Goal: Information Seeking & Learning: Learn about a topic

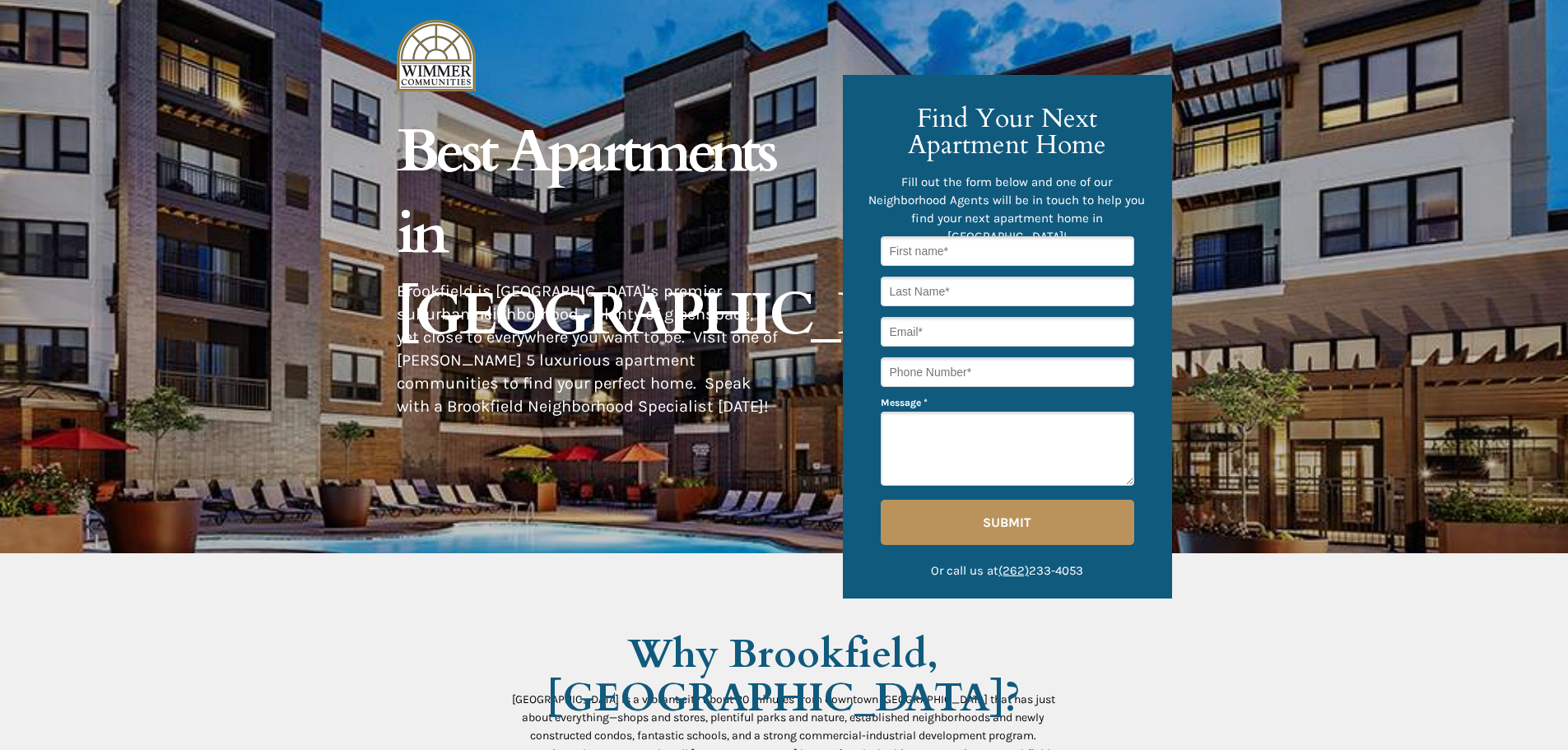
drag, startPoint x: 1288, startPoint y: 569, endPoint x: 1250, endPoint y: 261, distance: 310.3
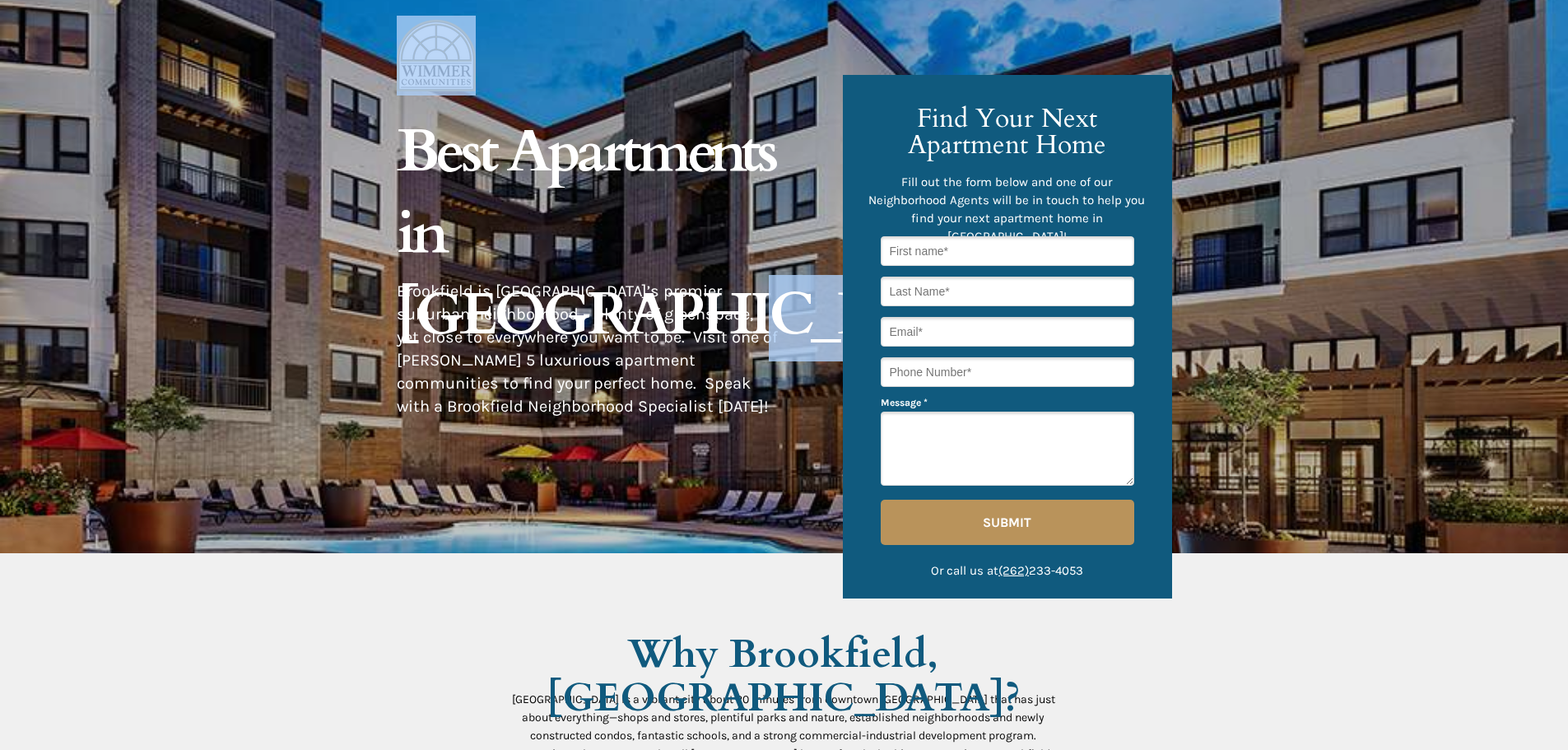
drag, startPoint x: 701, startPoint y: 245, endPoint x: 365, endPoint y: 146, distance: 350.3
click at [365, 145] on div at bounding box center [784, 276] width 1568 height 553
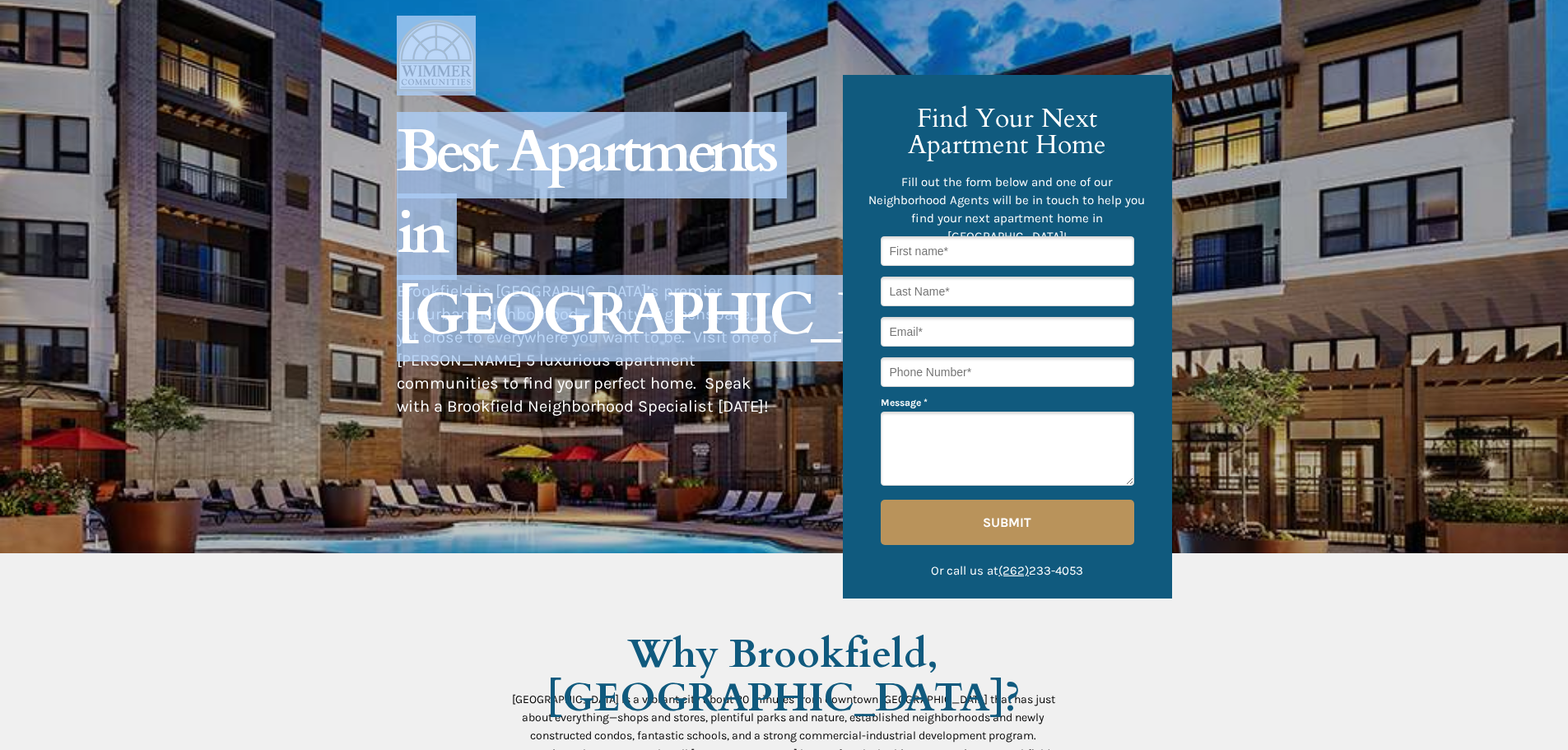
drag, startPoint x: 441, startPoint y: 175, endPoint x: 668, endPoint y: 392, distance: 314.0
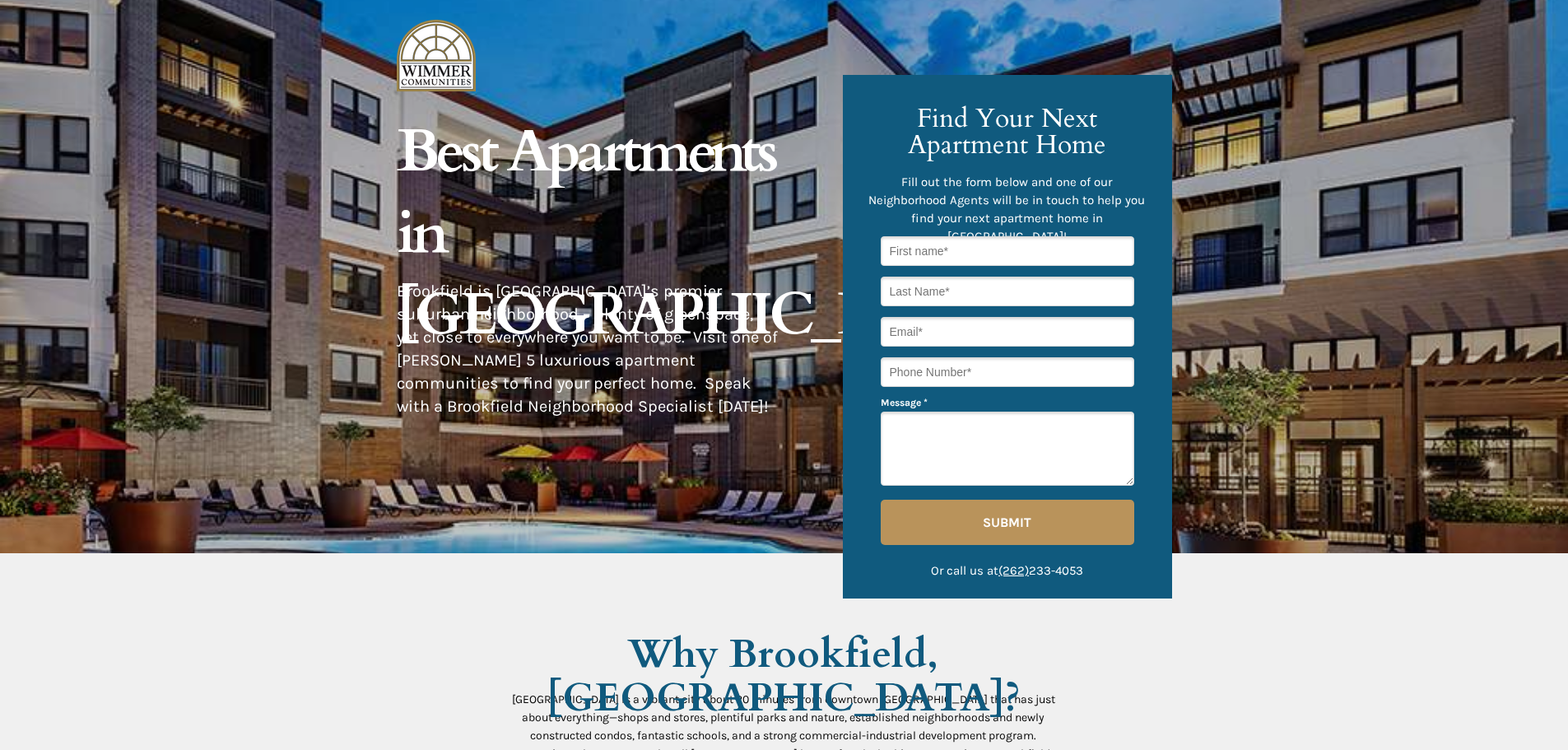
click at [668, 392] on span "Brookfield is [GEOGRAPHIC_DATA]’s premier suburban neighborhood – plenty of gre…" at bounding box center [588, 348] width 381 height 135
drag, startPoint x: 618, startPoint y: 394, endPoint x: 428, endPoint y: 147, distance: 311.6
click at [428, 0] on div "© 2021 [PERSON_NAME] Communities. All rights reserved. The [GEOGRAPHIC_DATA] ne…" at bounding box center [784, 0] width 776 height 0
click at [431, 149] on span "Best Apartments in [GEOGRAPHIC_DATA]" at bounding box center [703, 233] width 613 height 243
click at [1306, 276] on div at bounding box center [784, 276] width 1568 height 553
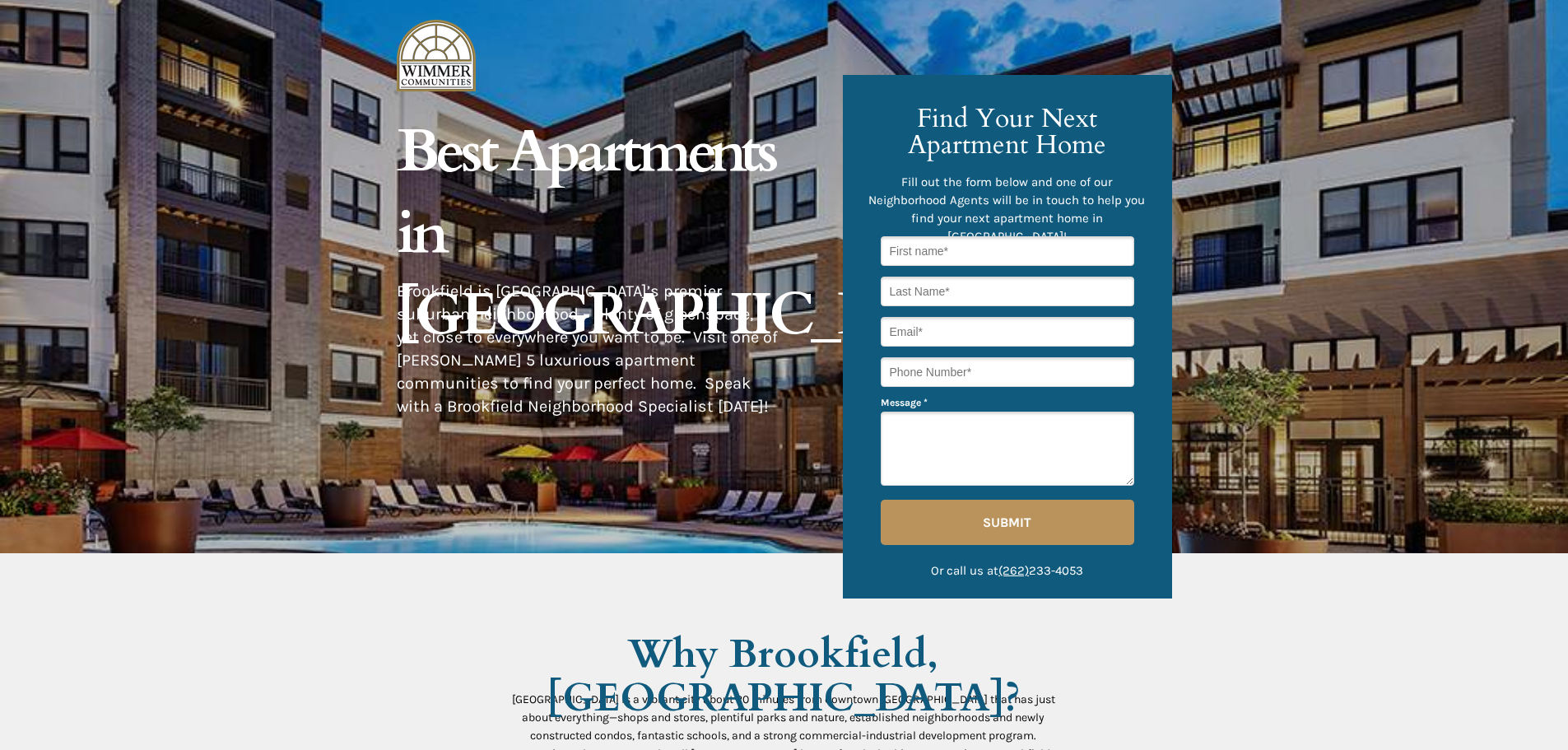
drag, startPoint x: 1309, startPoint y: 553, endPoint x: 1162, endPoint y: 224, distance: 360.3
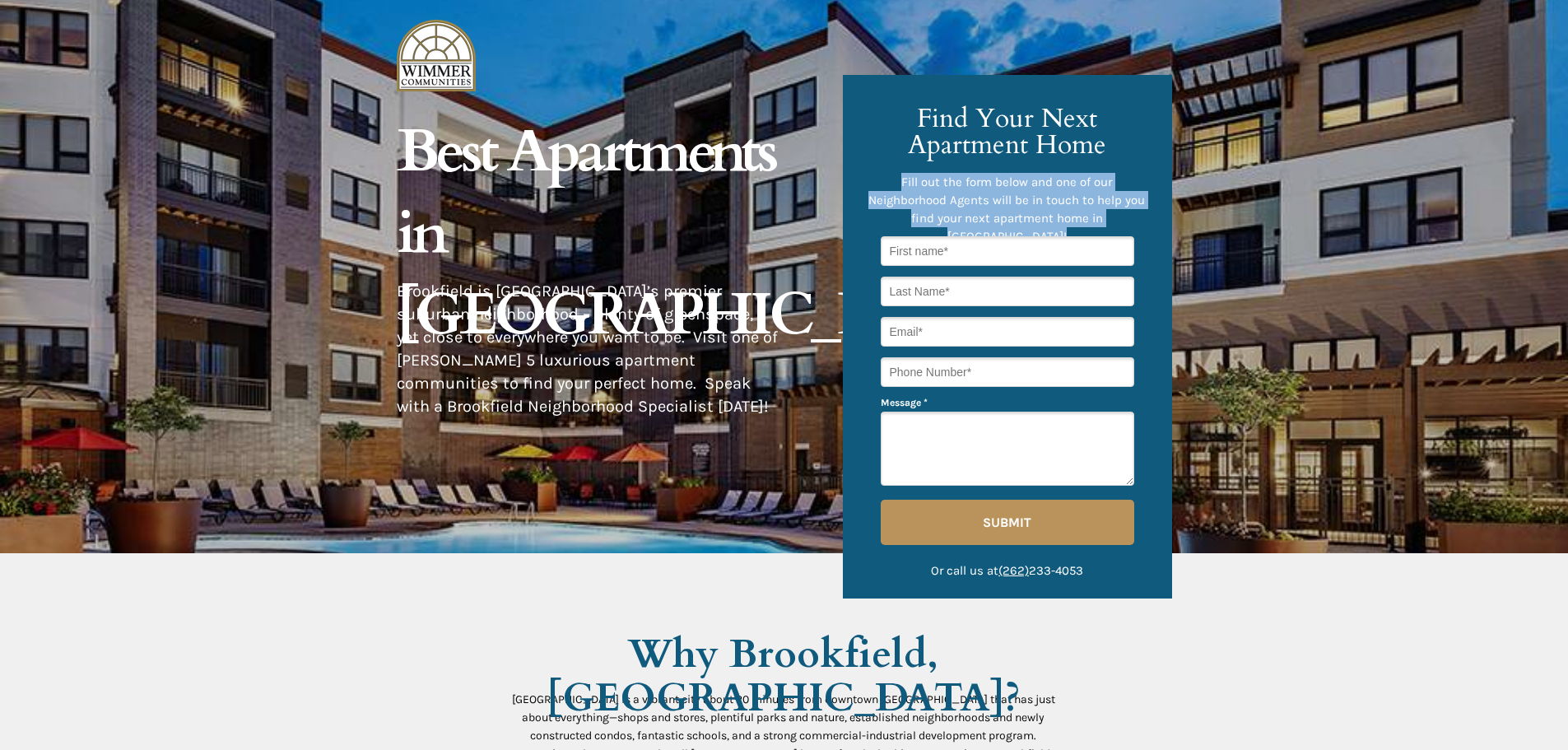
drag, startPoint x: 1155, startPoint y: 219, endPoint x: 919, endPoint y: 129, distance: 252.6
click at [919, 129] on div "Fill out the form below and one of our Neighborhood Agents will be in touch to …" at bounding box center [1008, 337] width 329 height 524
click at [919, 129] on span "Find Your Next Apartment Home" at bounding box center [1007, 132] width 199 height 62
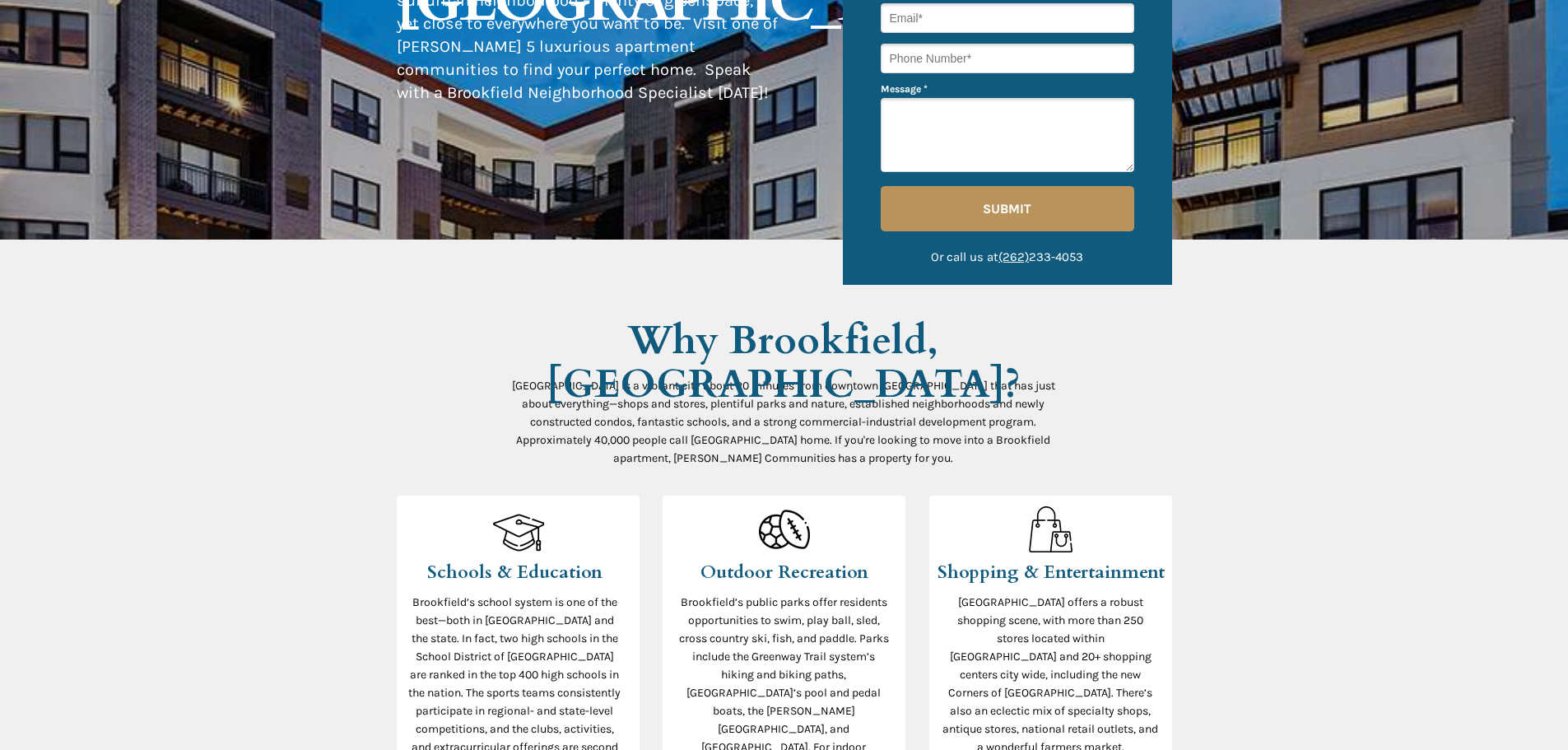
scroll to position [165, 0]
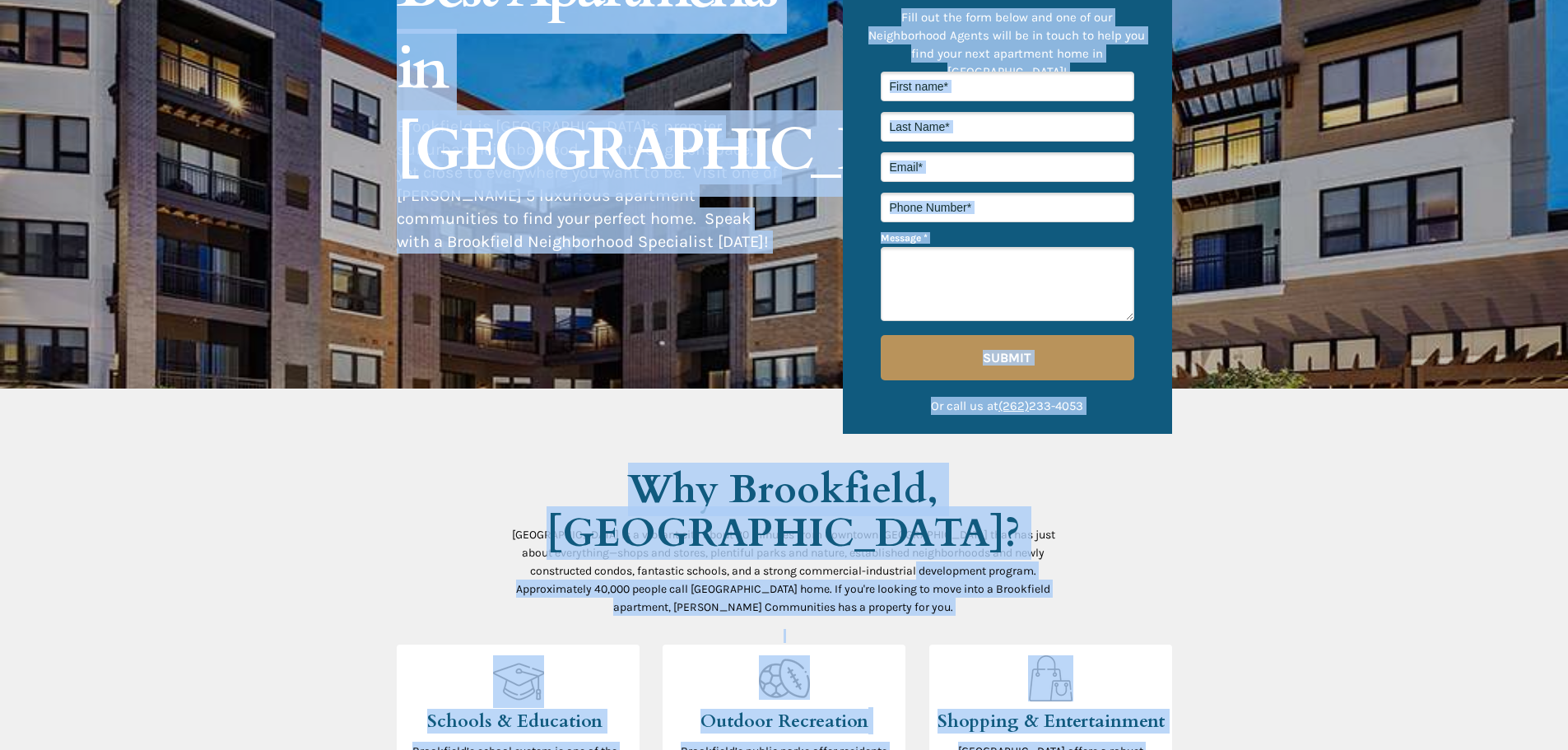
drag, startPoint x: 510, startPoint y: 528, endPoint x: 931, endPoint y: 572, distance: 423.3
click at [931, 573] on span "[GEOGRAPHIC_DATA] is a vibrant city about 20 minutes from downtown [GEOGRAPHIC_…" at bounding box center [784, 571] width 543 height 86
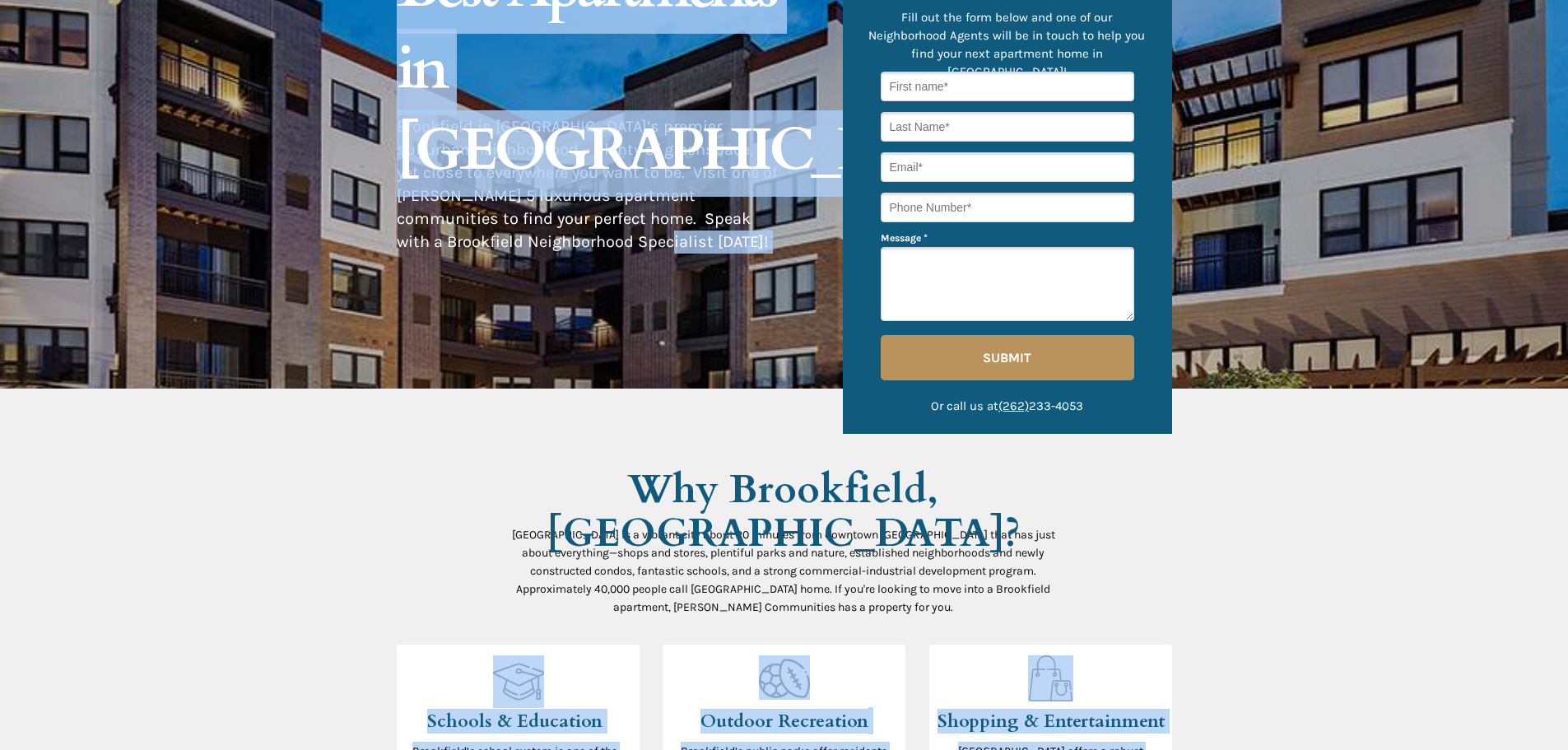
drag, startPoint x: 640, startPoint y: 240, endPoint x: 394, endPoint y: 134, distance: 267.9
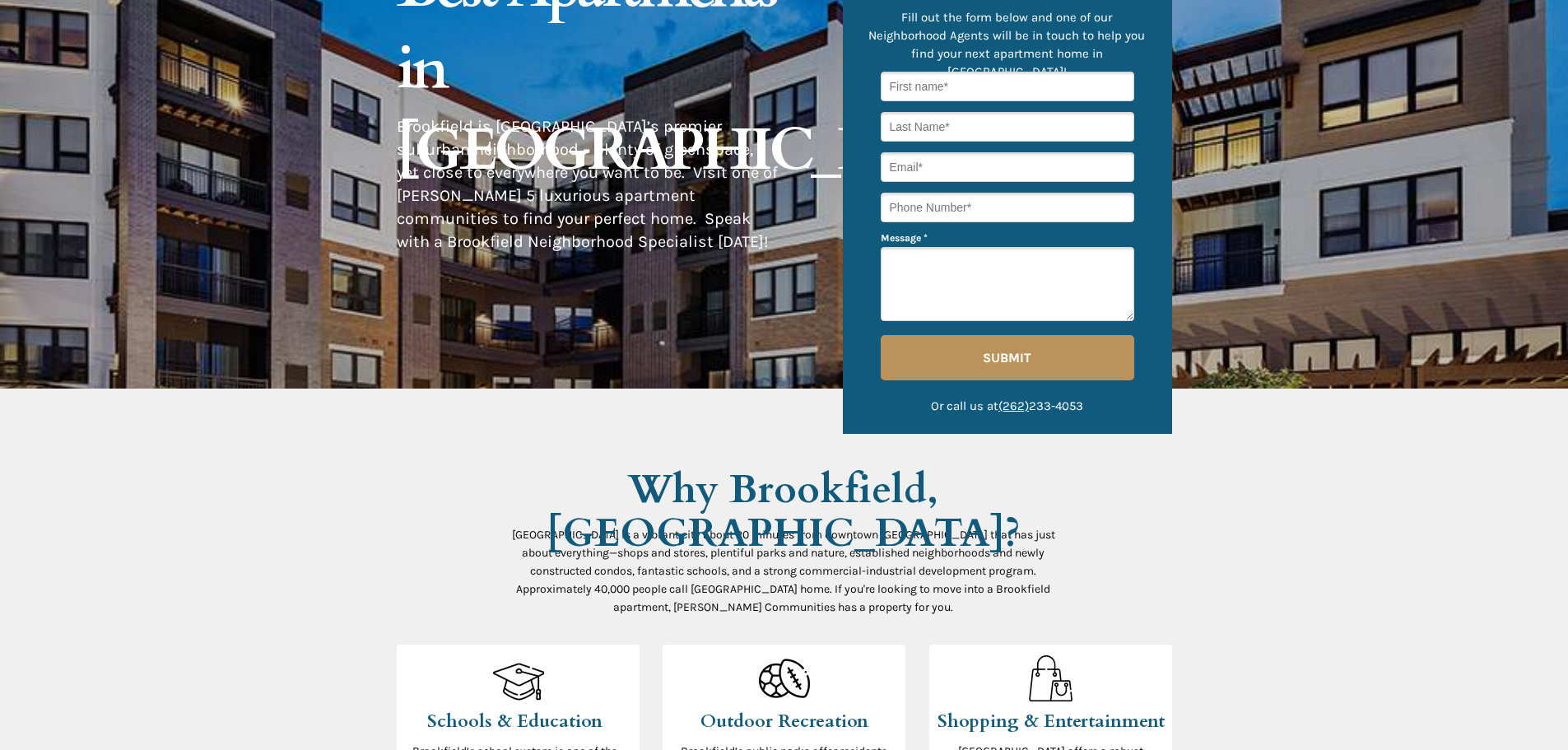
click at [397, 126] on span "Brookfield is [GEOGRAPHIC_DATA]’s premier suburban neighborhood – plenty of gre…" at bounding box center [588, 183] width 381 height 135
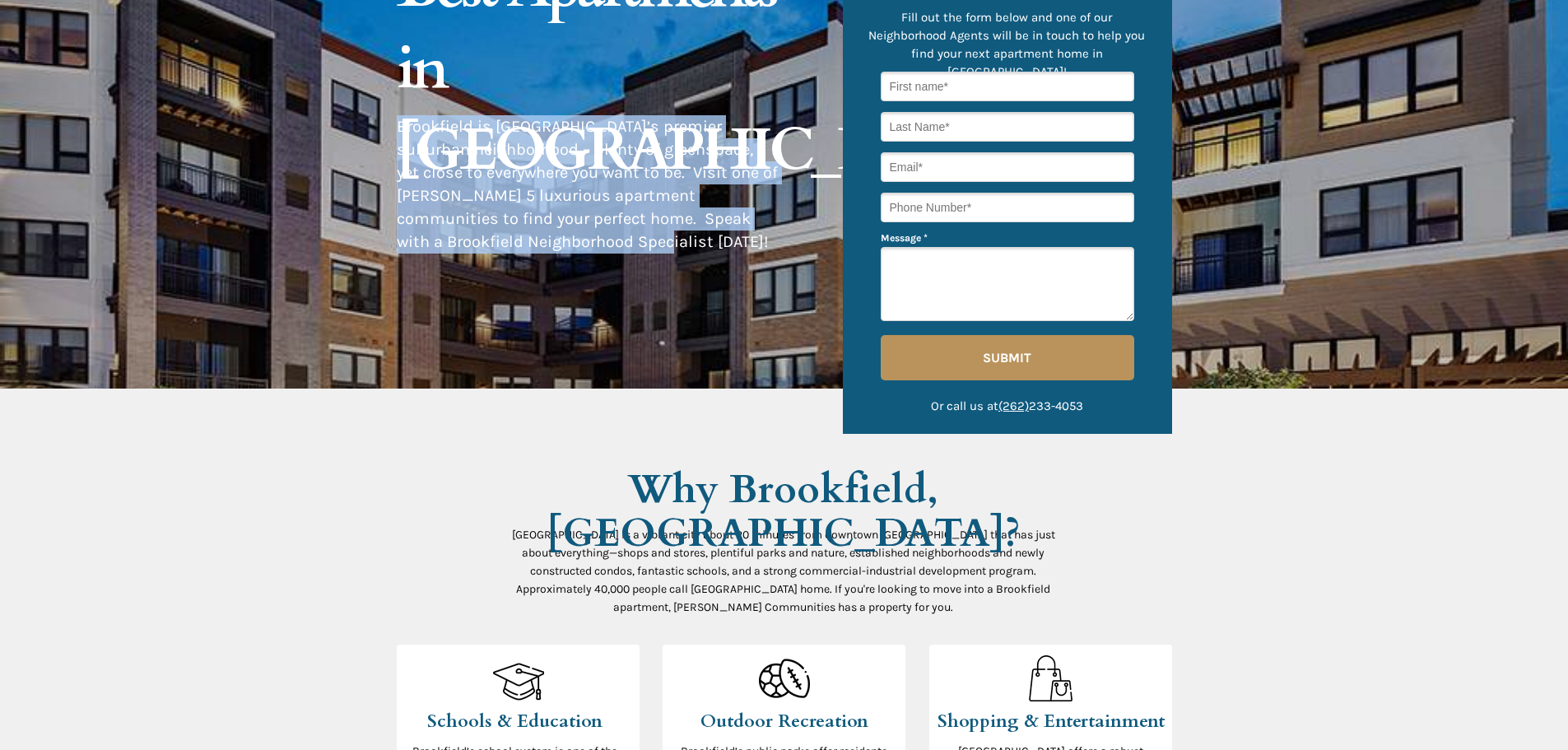
drag, startPoint x: 397, startPoint y: 121, endPoint x: 637, endPoint y: 240, distance: 267.9
click at [637, 240] on p "Brookfield is [GEOGRAPHIC_DATA]’s premier suburban neighborhood – plenty of gre…" at bounding box center [588, 183] width 382 height 138
copy span "Brookfield is [GEOGRAPHIC_DATA]’s premier suburban neighborhood – plenty of gre…"
click at [619, 179] on span "Brookfield is [GEOGRAPHIC_DATA]’s premier suburban neighborhood – plenty of gre…" at bounding box center [588, 183] width 381 height 135
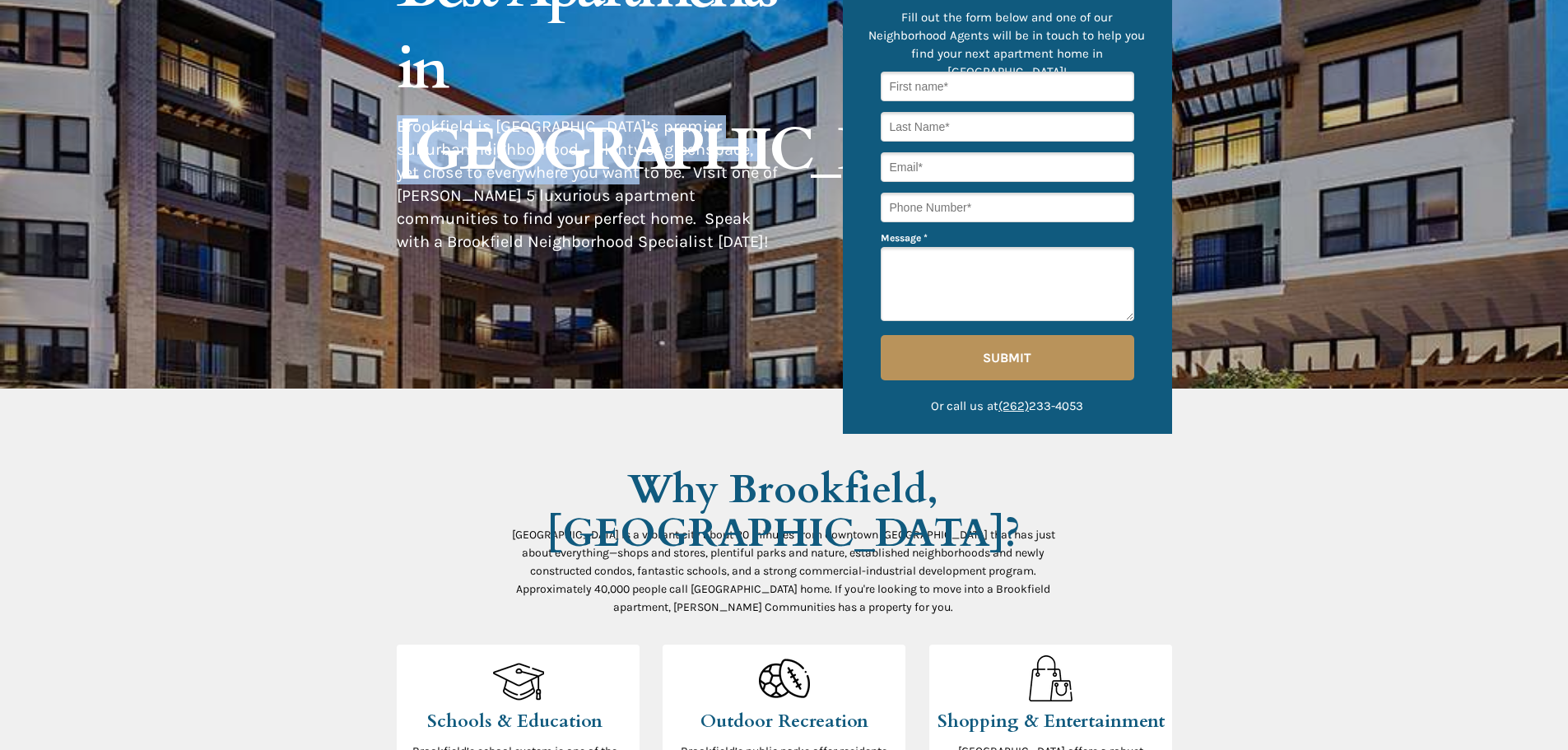
drag, startPoint x: 597, startPoint y: 172, endPoint x: 398, endPoint y: 128, distance: 203.8
click at [398, 128] on span "Brookfield is [GEOGRAPHIC_DATA]’s premier suburban neighborhood – plenty of gre…" at bounding box center [588, 183] width 381 height 135
copy span "Brookfield is [GEOGRAPHIC_DATA]’s premier suburban neighborhood – plenty of gre…"
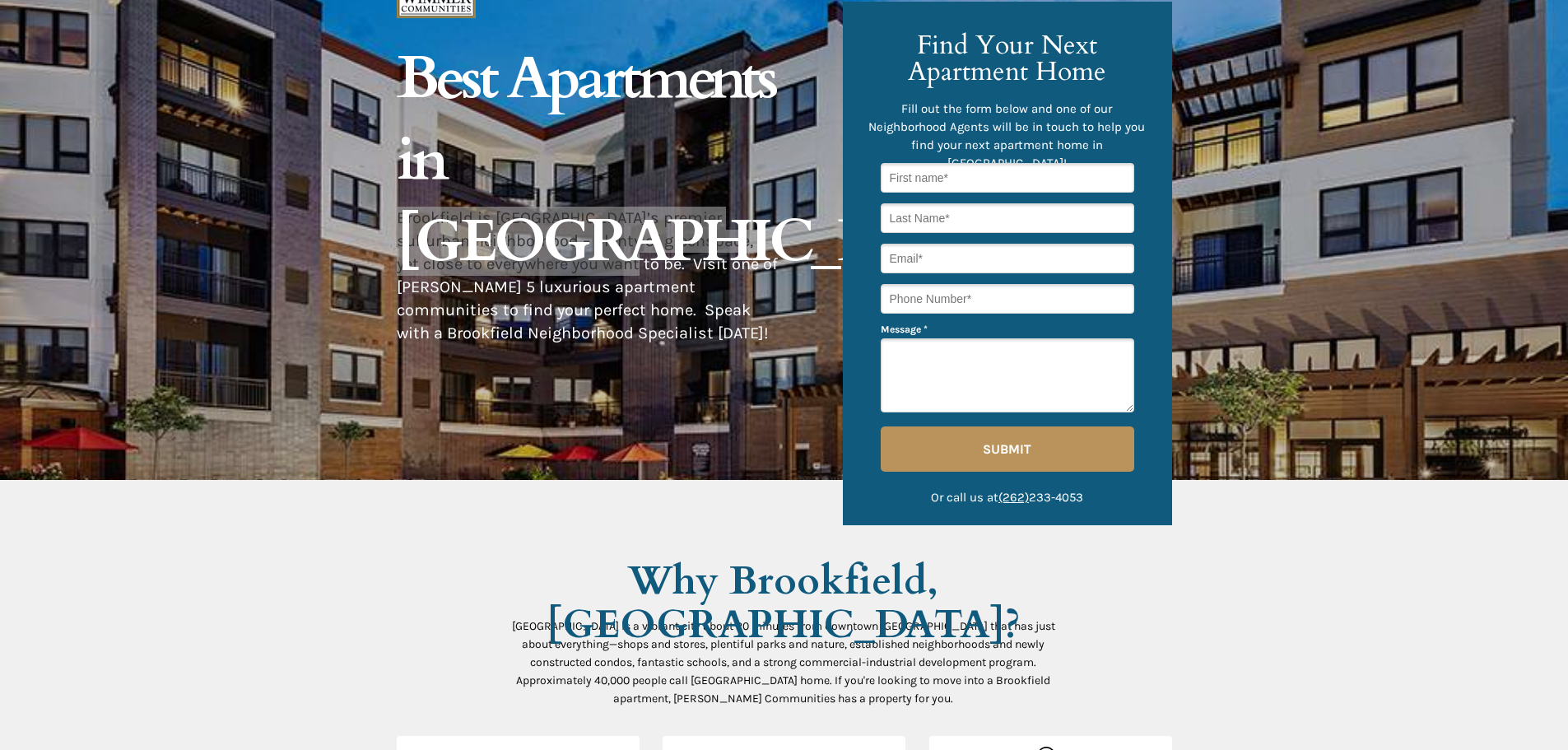
scroll to position [0, 0]
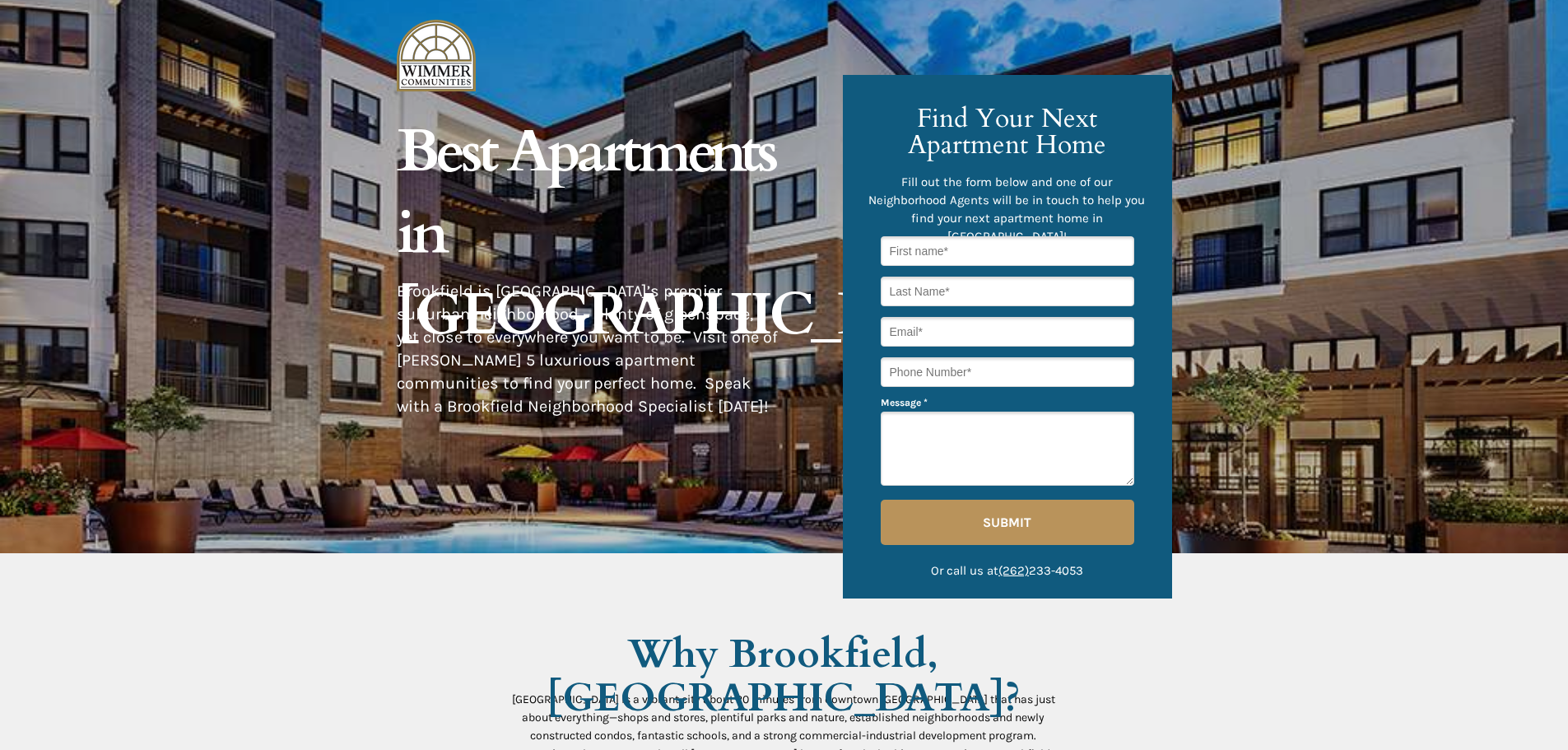
click at [768, 332] on span "Brookfield is [GEOGRAPHIC_DATA]’s premier suburban neighborhood – plenty of gre…" at bounding box center [588, 348] width 381 height 135
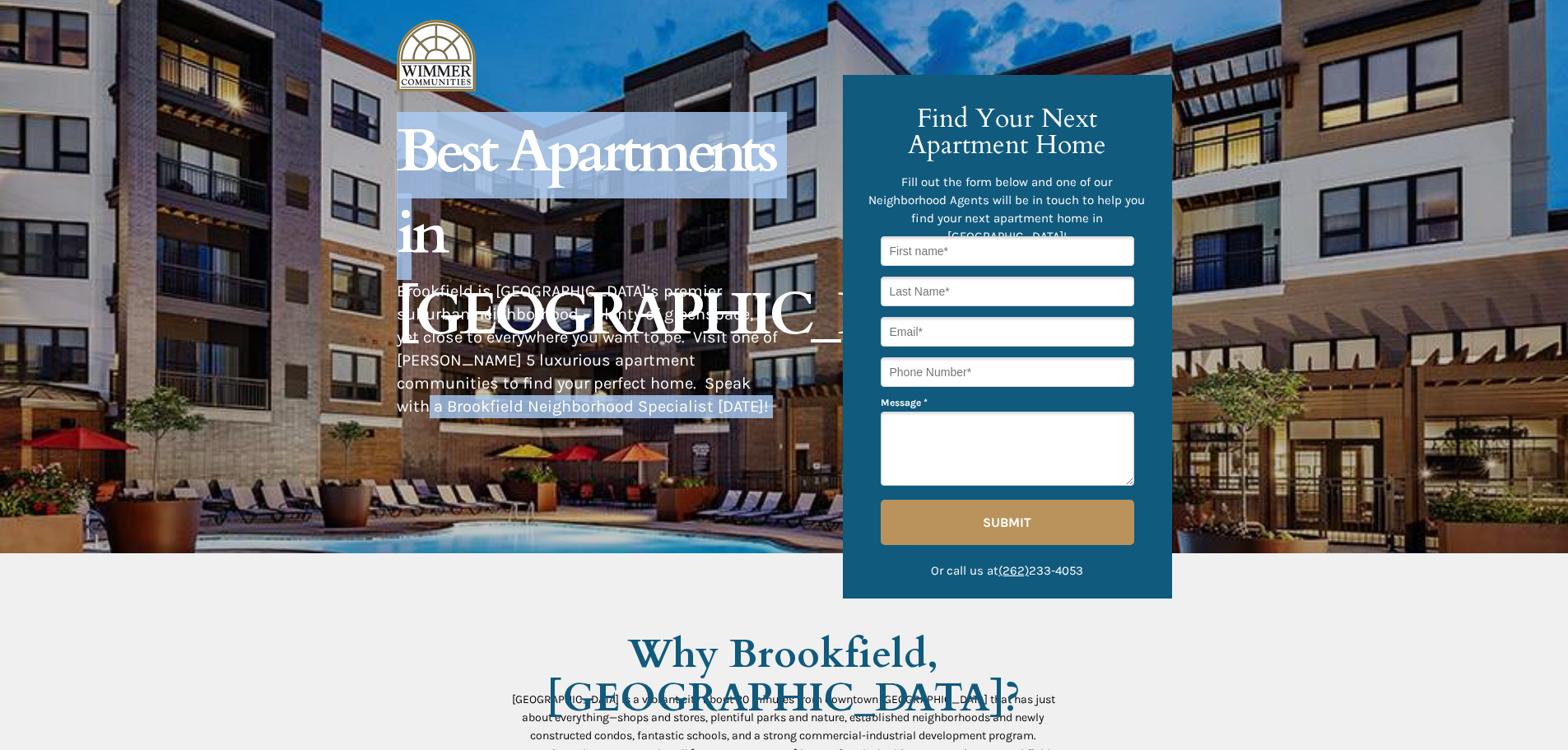
drag, startPoint x: 651, startPoint y: 382, endPoint x: 397, endPoint y: 225, distance: 298.6
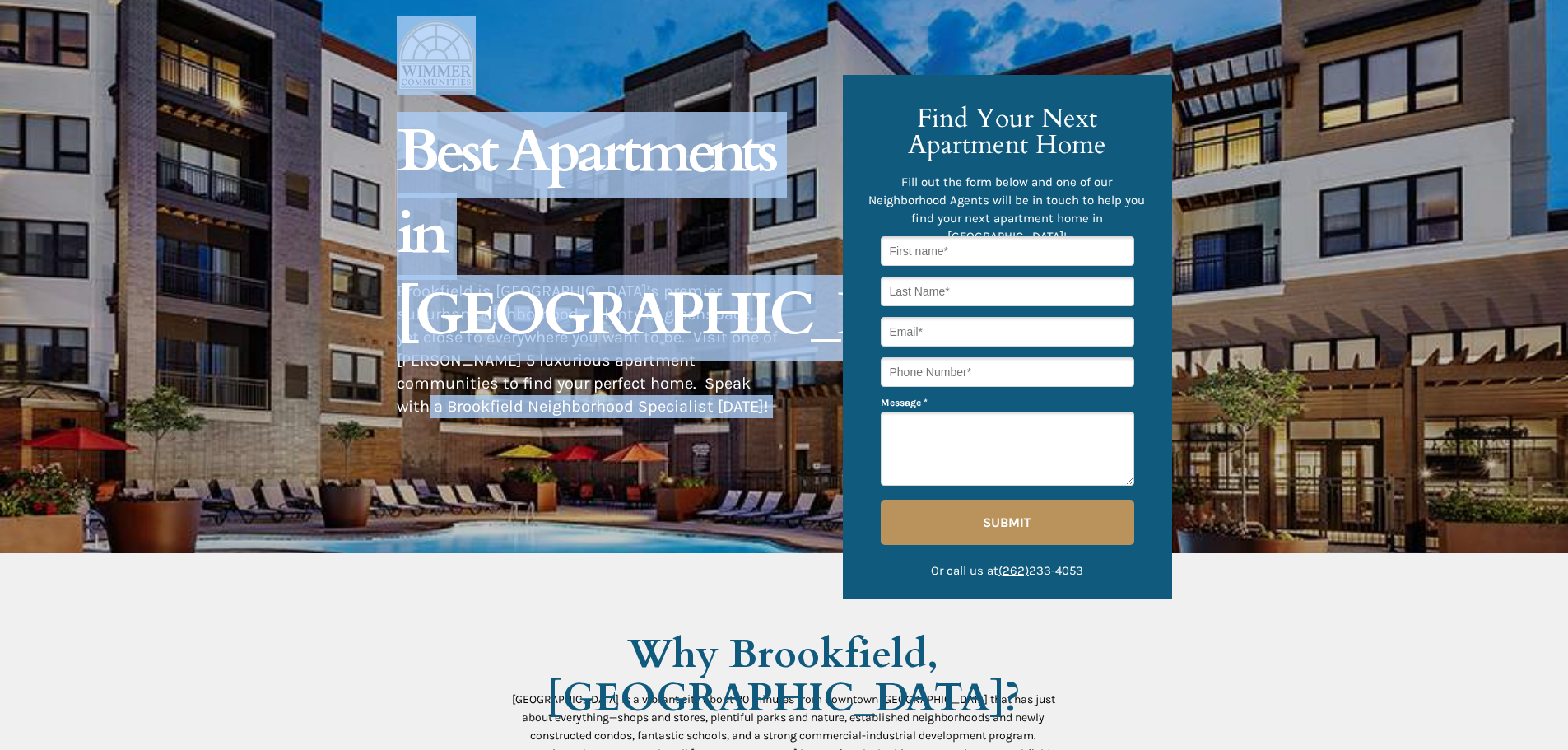
click at [465, 262] on span "Best Apartments in [GEOGRAPHIC_DATA]" at bounding box center [703, 233] width 613 height 243
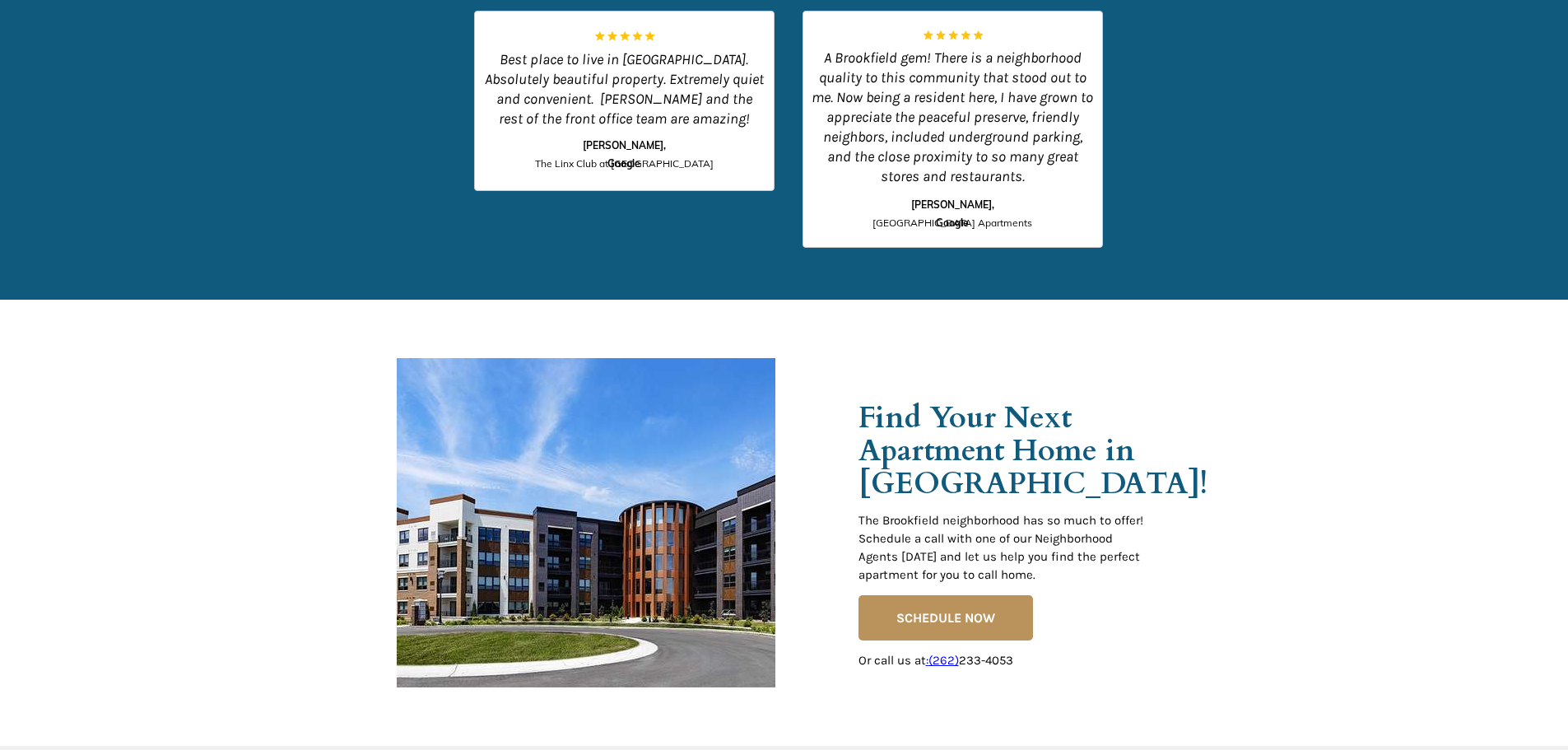
scroll to position [2470, 0]
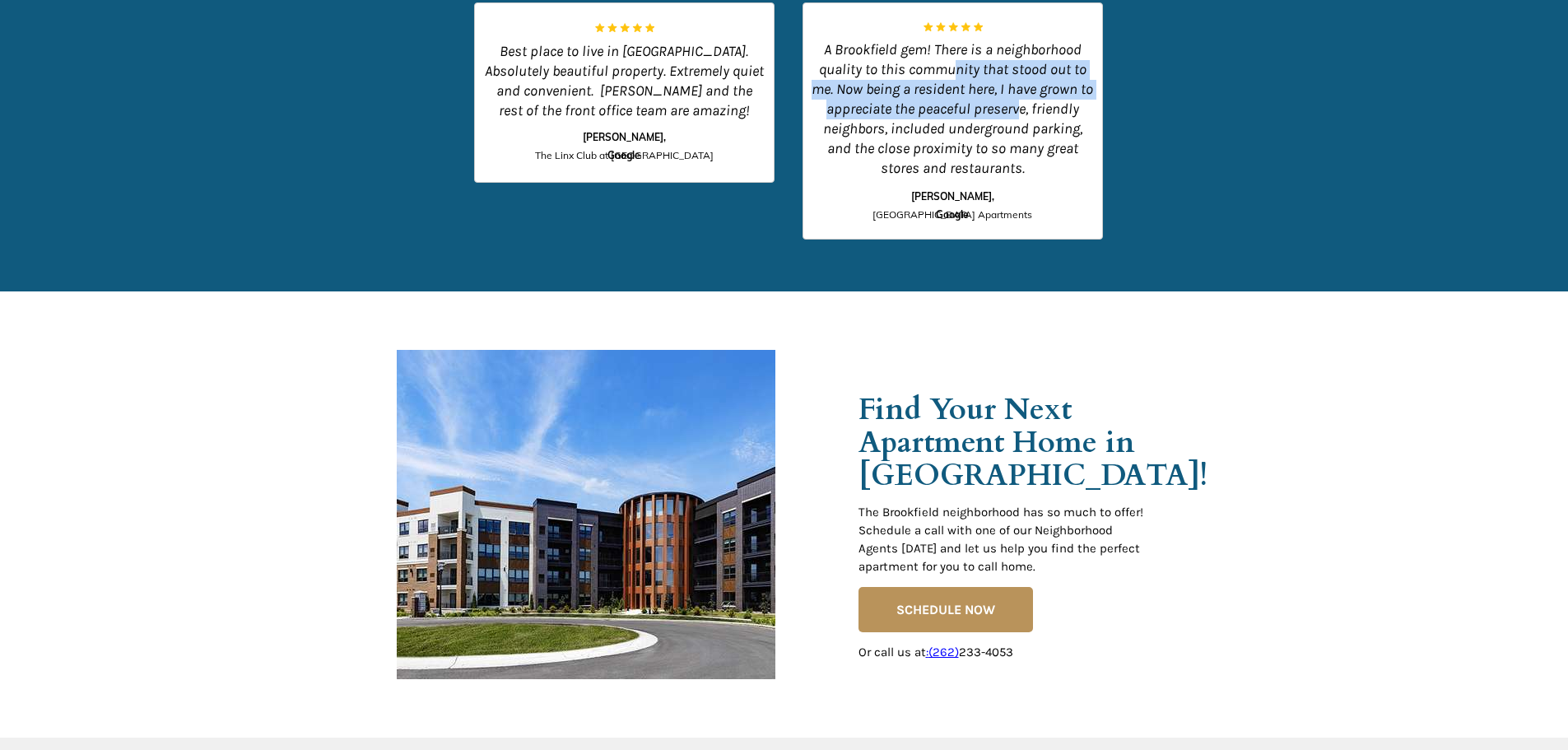
drag, startPoint x: 1018, startPoint y: 102, endPoint x: 963, endPoint y: 82, distance: 58.5
click at [953, 71] on span "A Brookfield gem! There is a neighborhood quality to this community that stood …" at bounding box center [952, 108] width 281 height 136
click at [979, 96] on span "A Brookfield gem! There is a neighborhood quality to this community that stood …" at bounding box center [952, 108] width 281 height 136
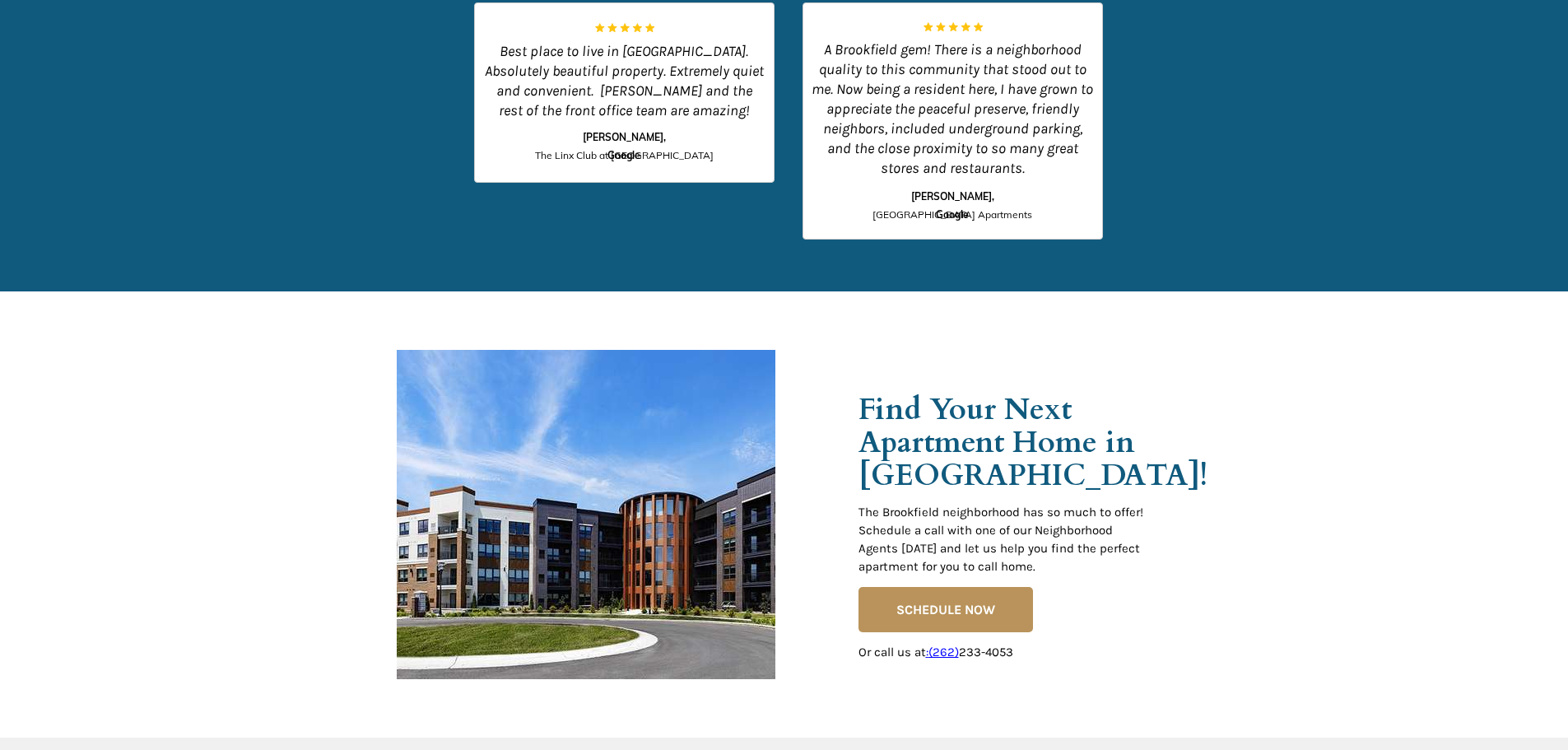
click at [975, 98] on p "A Brookfield gem! There is a neighborhood quality to this community that stood …" at bounding box center [952, 109] width 282 height 138
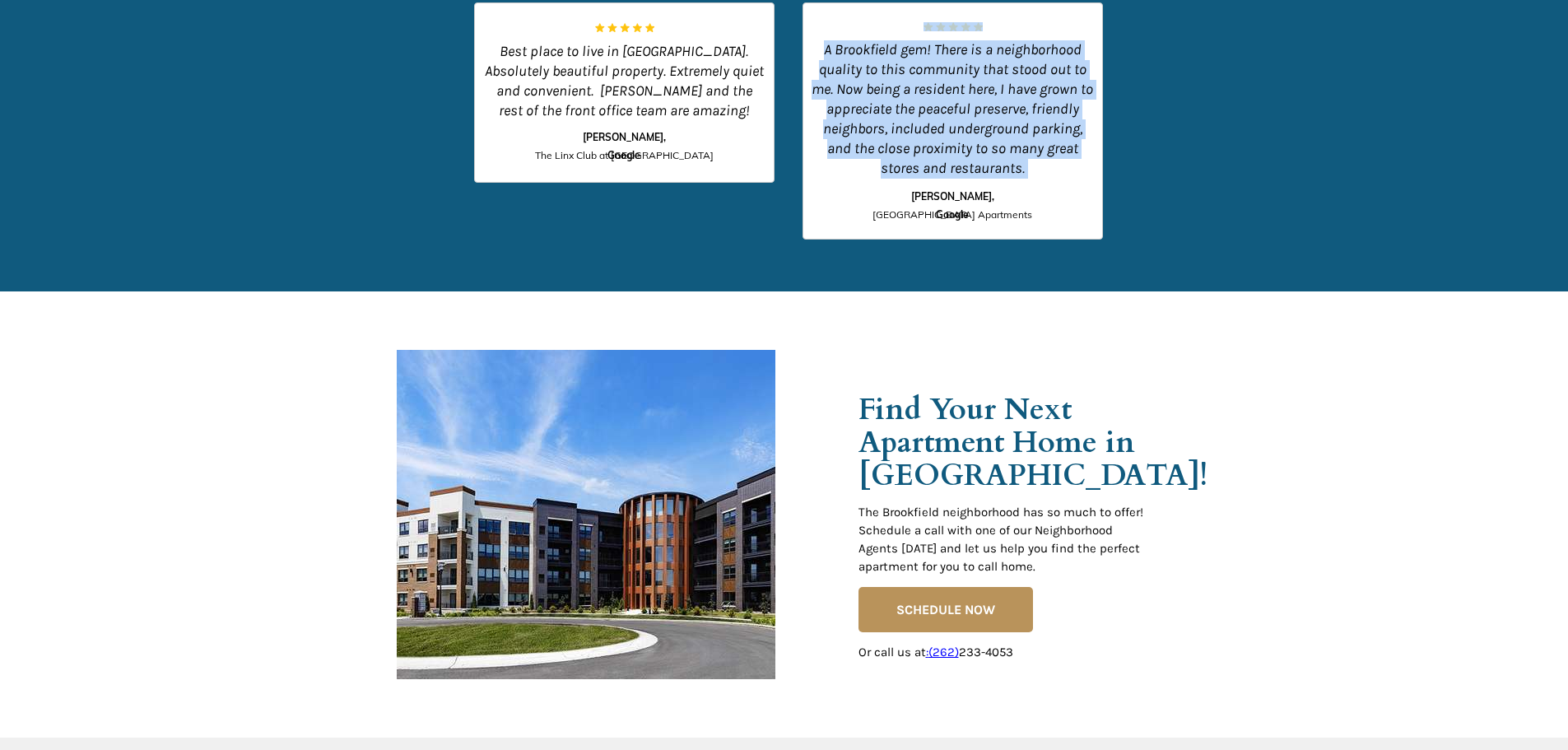
click at [976, 100] on span "A Brookfield gem! There is a neighborhood quality to this community that stood …" at bounding box center [952, 108] width 281 height 136
click at [1002, 118] on p "A Brookfield gem! There is a neighborhood quality to this community that stood …" at bounding box center [952, 109] width 282 height 138
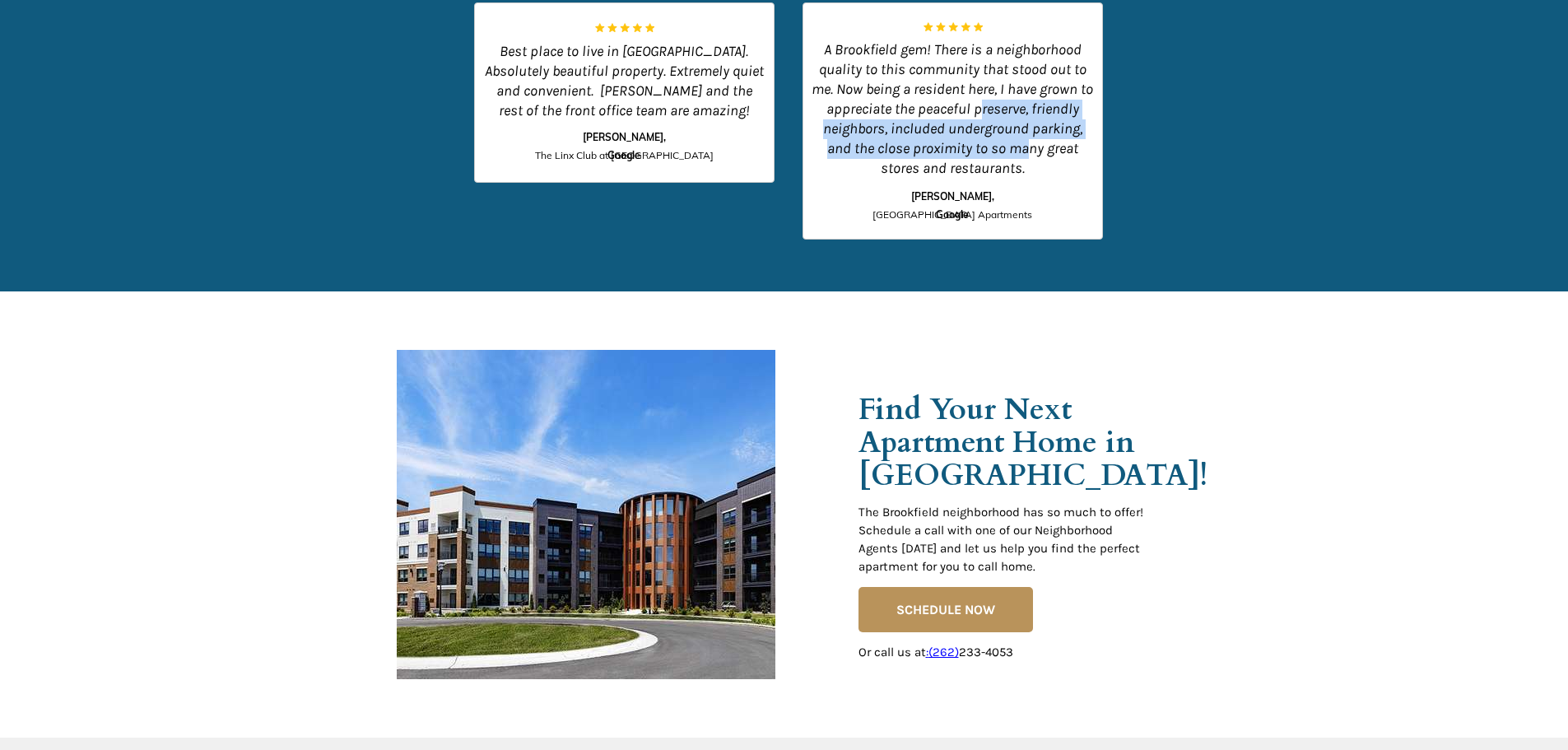
drag, startPoint x: 993, startPoint y: 125, endPoint x: 976, endPoint y: 114, distance: 20.2
click at [976, 114] on span "A Brookfield gem! There is a neighborhood quality to this community that stood …" at bounding box center [952, 108] width 281 height 136
drag, startPoint x: 976, startPoint y: 114, endPoint x: 987, endPoint y: 114, distance: 11.0
click at [977, 114] on span "A Brookfield gem! There is a neighborhood quality to this community that stood …" at bounding box center [952, 108] width 281 height 136
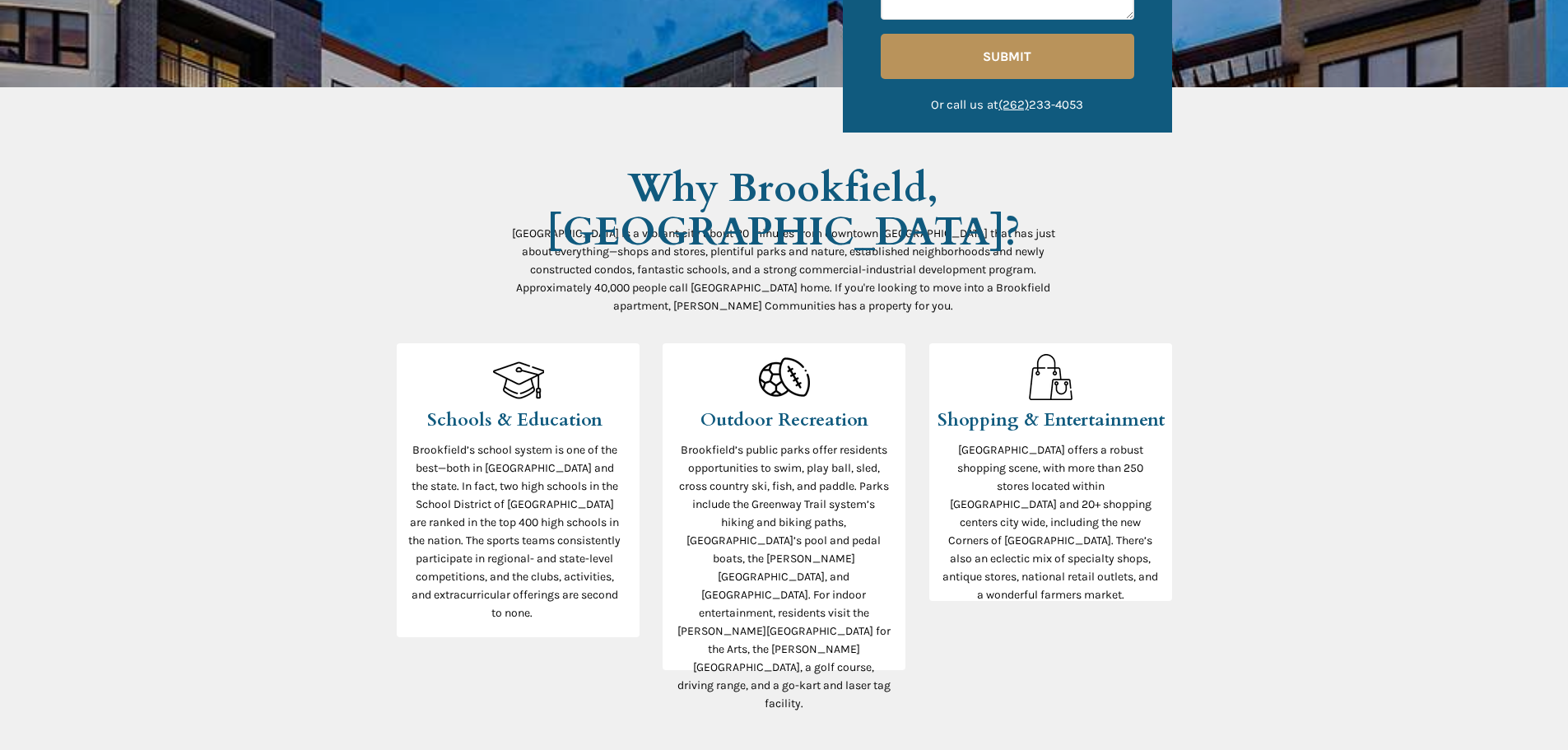
scroll to position [576, 0]
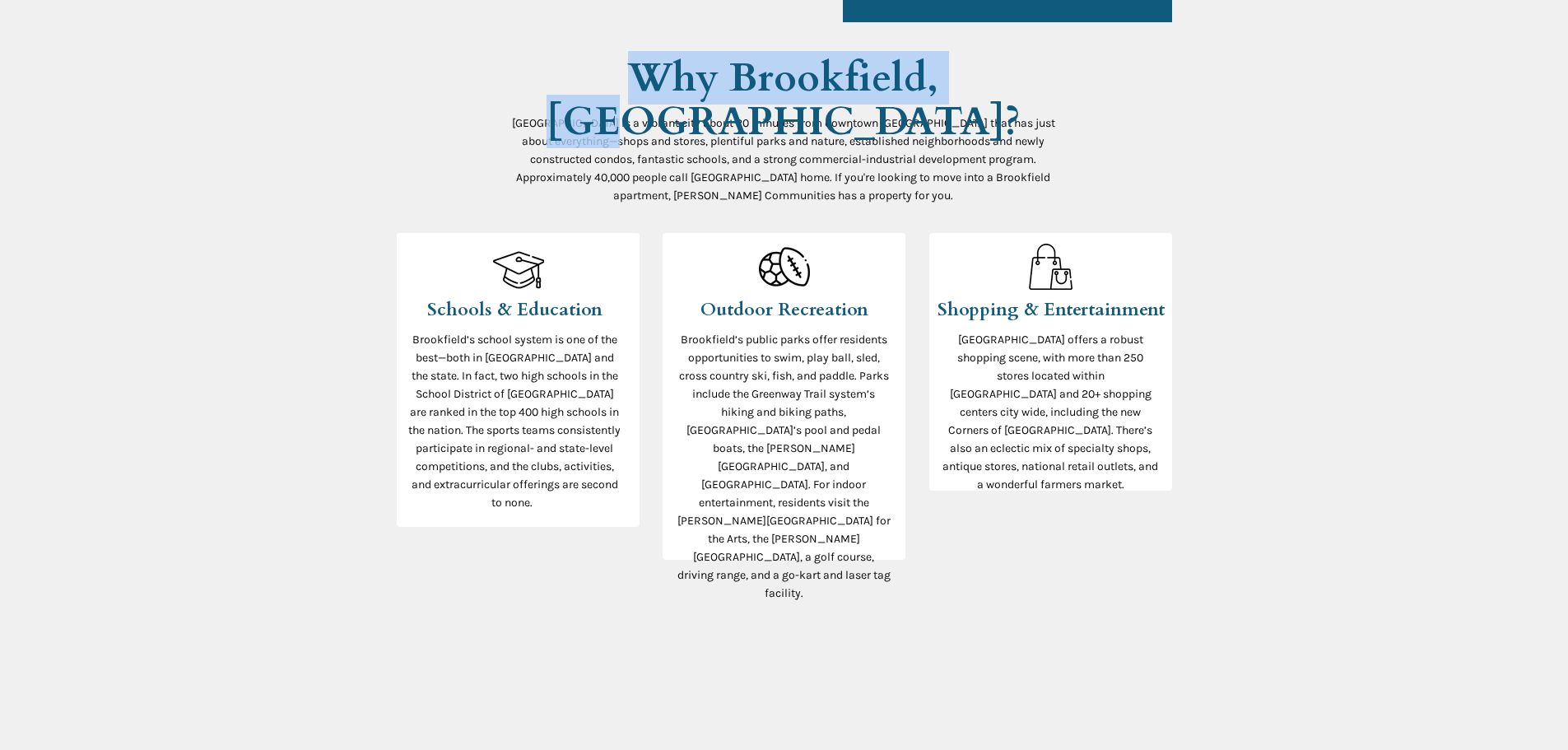
drag, startPoint x: 989, startPoint y: 84, endPoint x: 592, endPoint y: 86, distance: 397.0
click at [592, 86] on h2 "Why Brookfield, [GEOGRAPHIC_DATA]?" at bounding box center [784, 102] width 477 height 87
copy span "Why Brookfield, [GEOGRAPHIC_DATA]?"
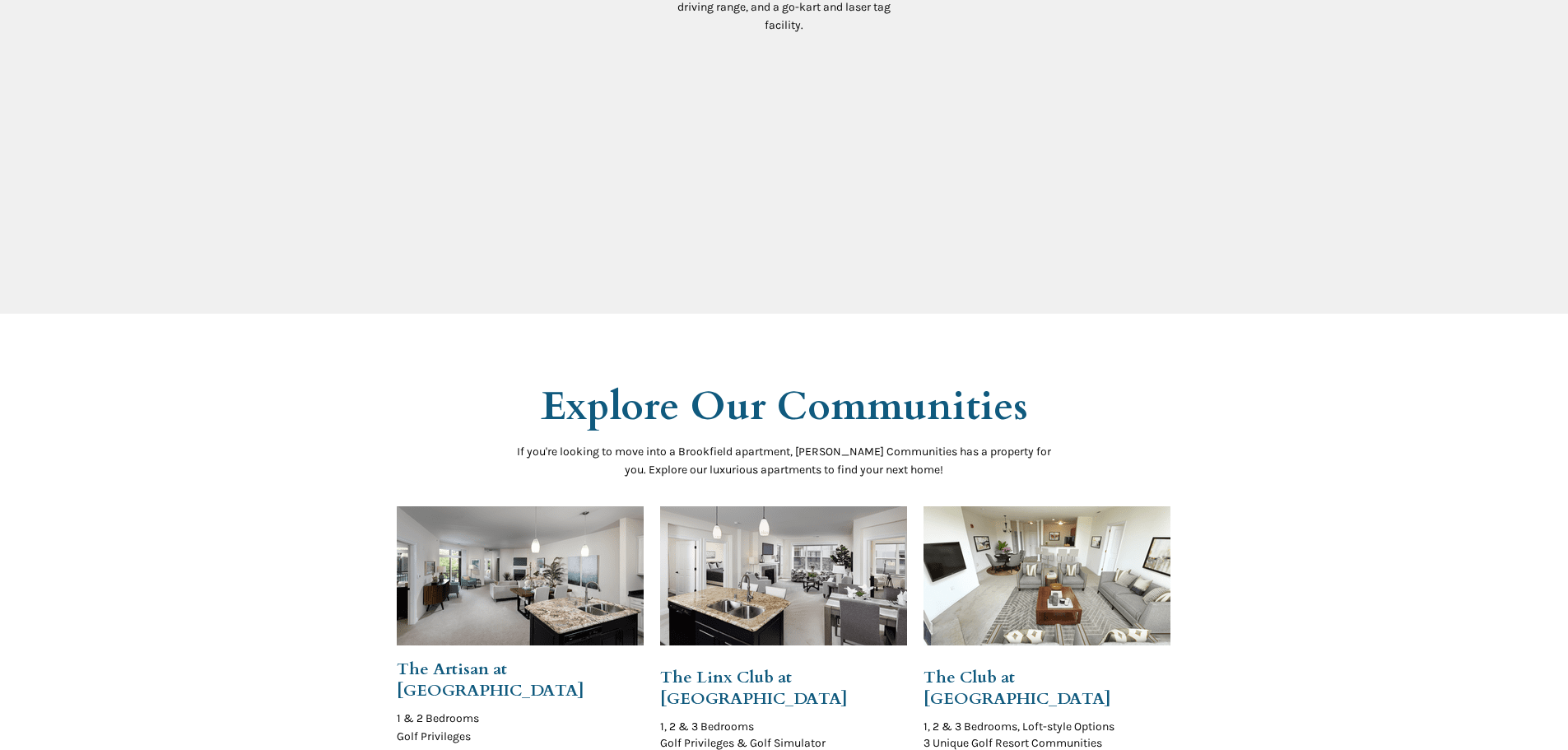
scroll to position [1153, 0]
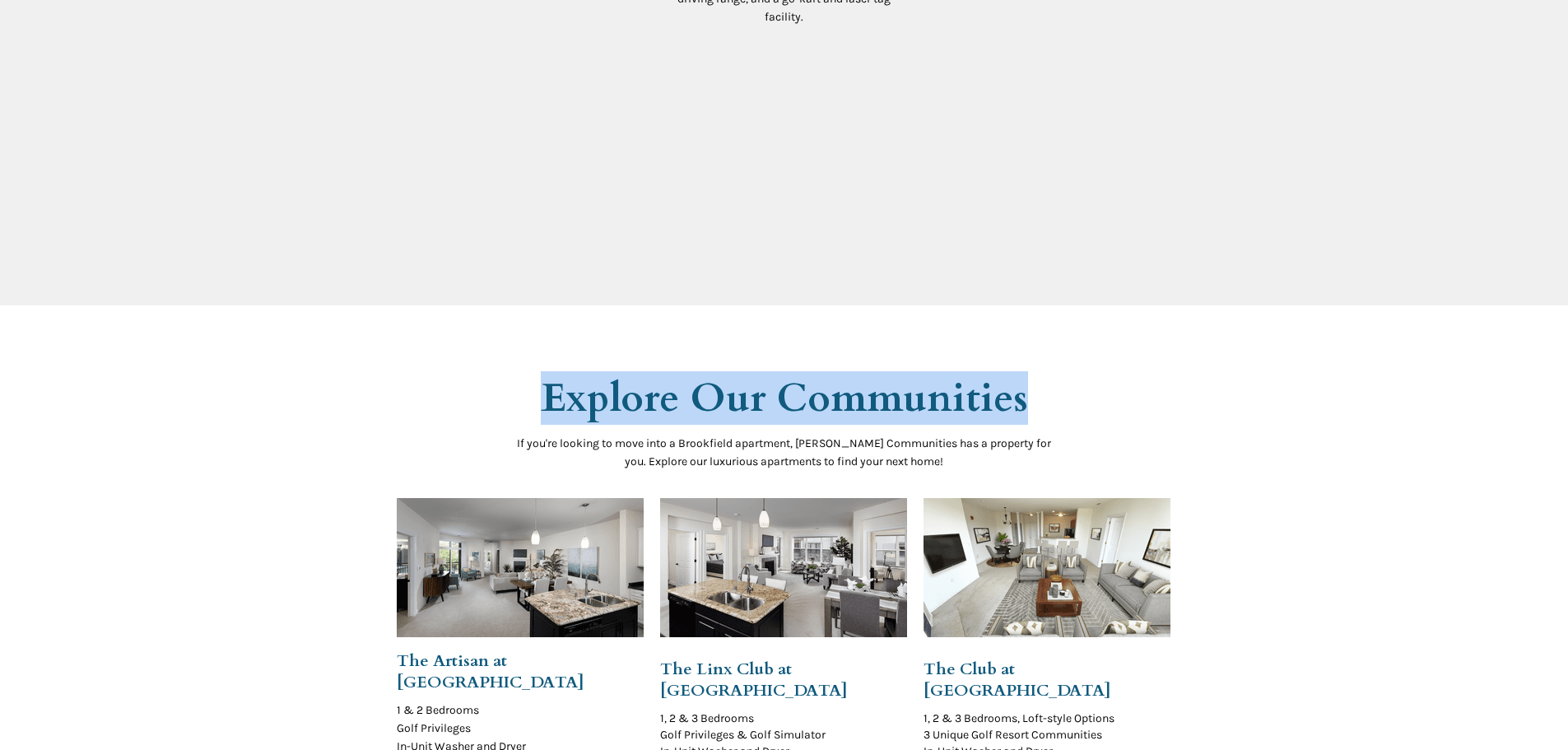
drag, startPoint x: 1034, startPoint y: 393, endPoint x: 548, endPoint y: 391, distance: 486.0
click at [548, 391] on h2 "Explore Our Communities" at bounding box center [784, 400] width 527 height 44
copy span "Explore Our Communities"
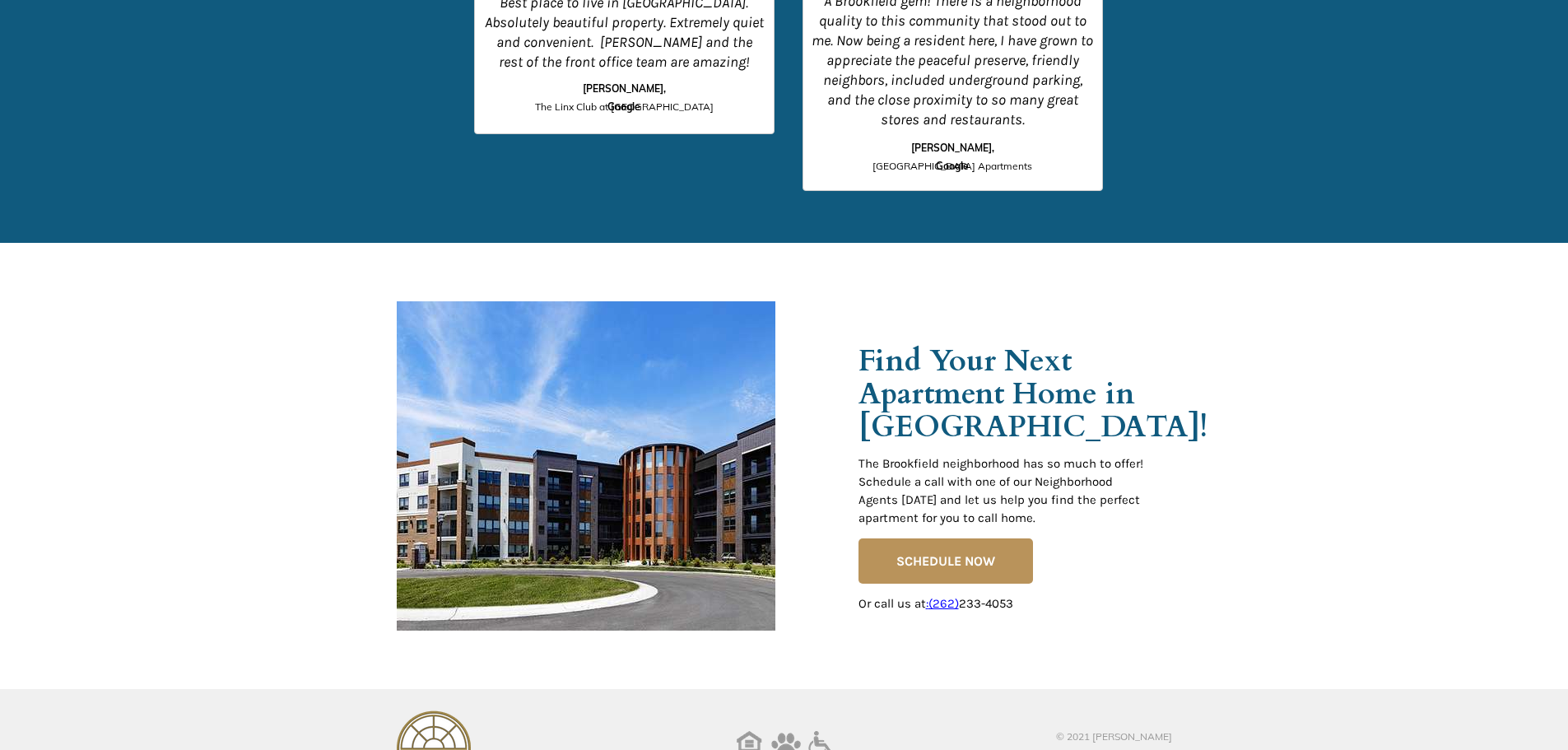
scroll to position [2569, 0]
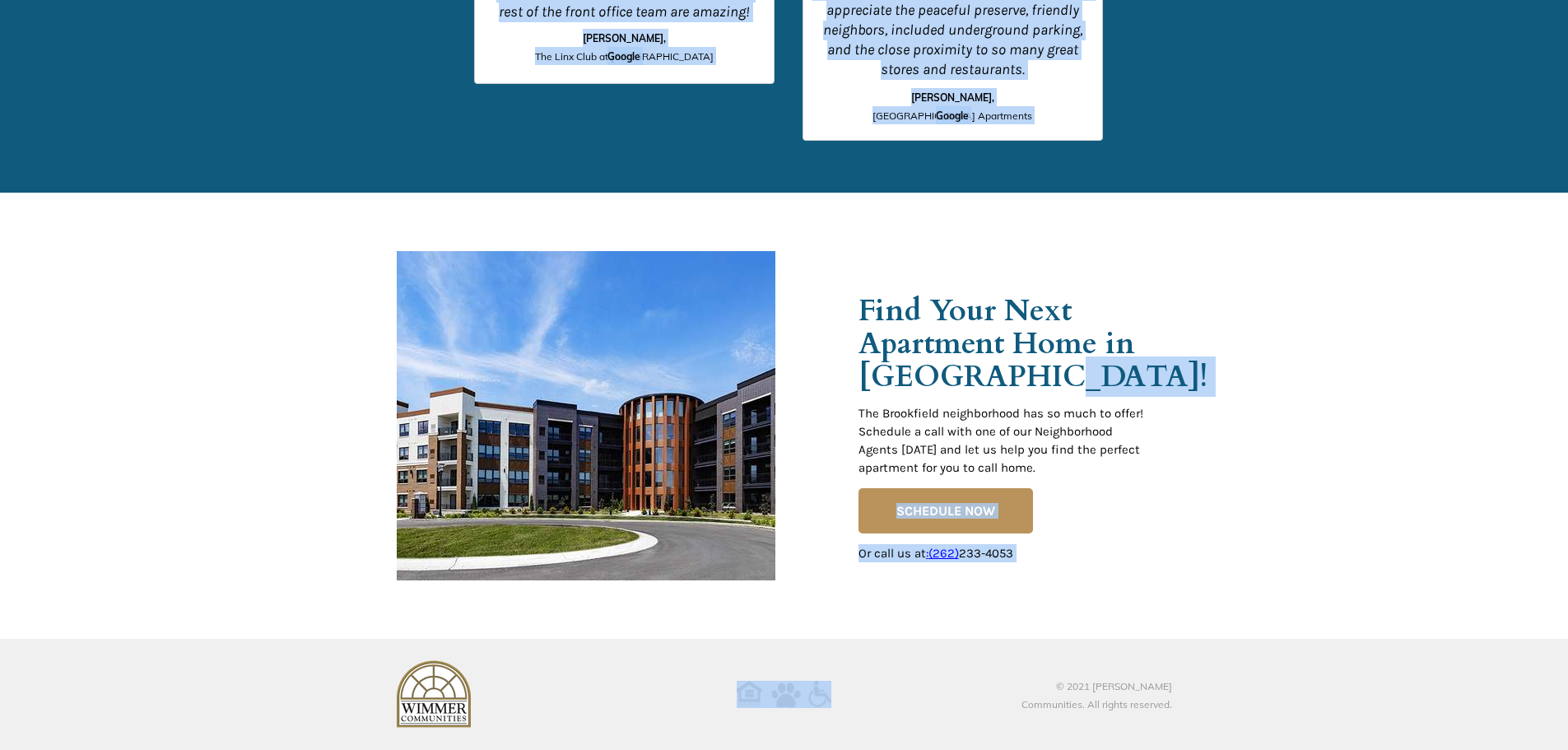
drag, startPoint x: 946, startPoint y: 356, endPoint x: 854, endPoint y: 314, distance: 101.1
click at [854, 314] on div at bounding box center [784, 415] width 776 height 446
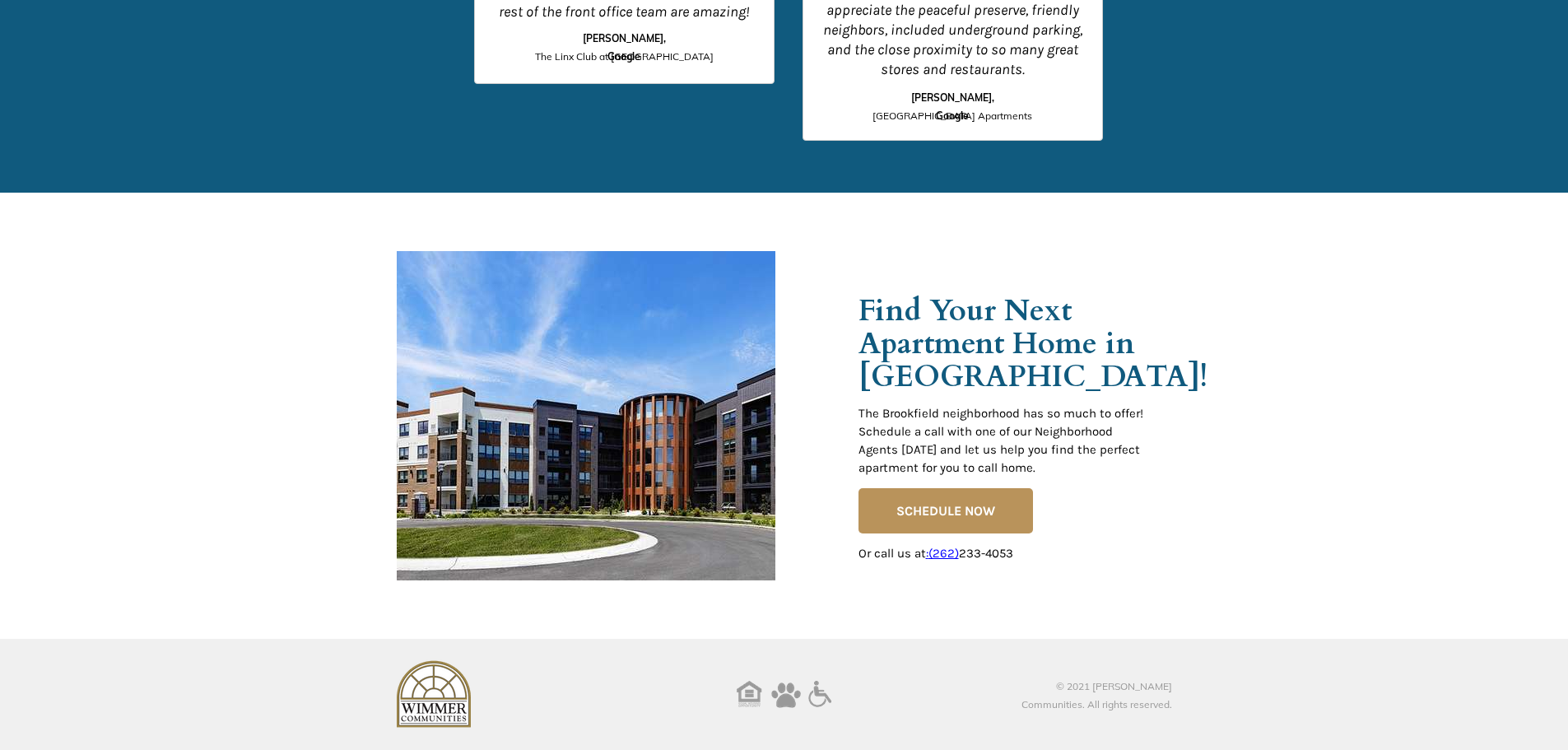
click at [862, 310] on span "Find Your Next Apartment Home in [GEOGRAPHIC_DATA]!" at bounding box center [1033, 343] width 349 height 106
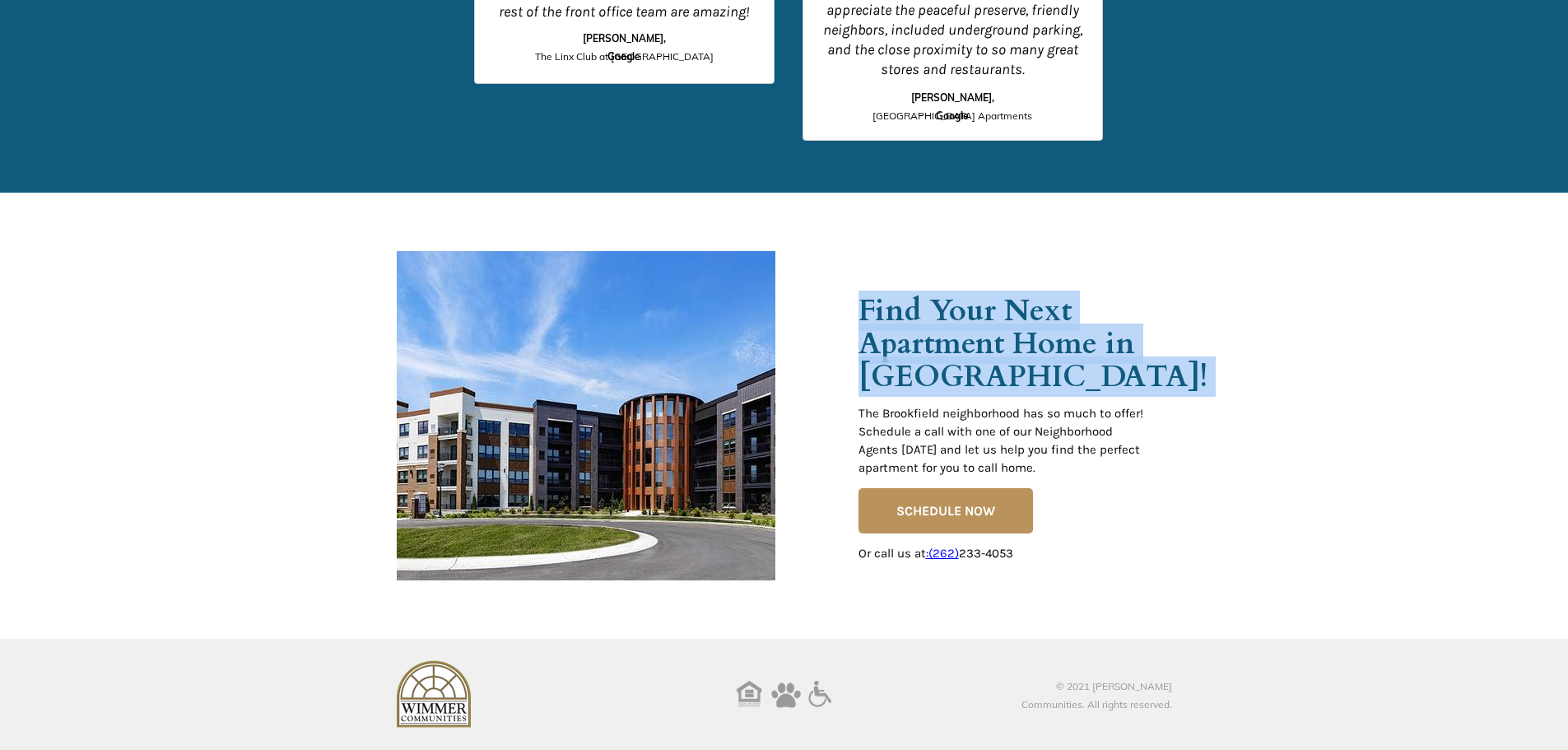
drag, startPoint x: 863, startPoint y: 310, endPoint x: 1010, endPoint y: 379, distance: 162.4
click at [1010, 379] on span "Find Your Next Apartment Home in [GEOGRAPHIC_DATA]!" at bounding box center [1033, 343] width 349 height 106
copy span "Find Your Next Apartment Home in [GEOGRAPHIC_DATA]!"
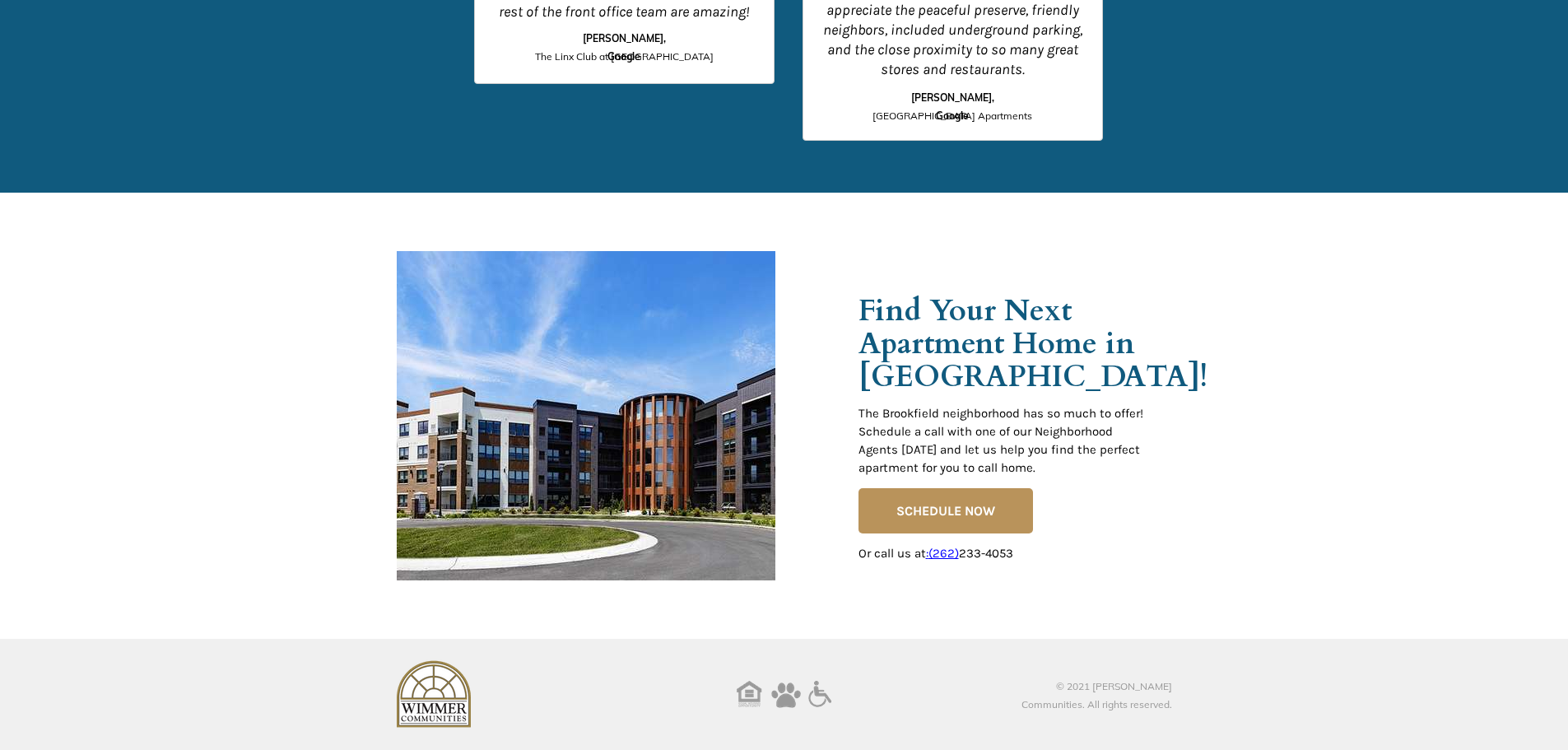
click at [1258, 428] on div at bounding box center [784, 415] width 1568 height 446
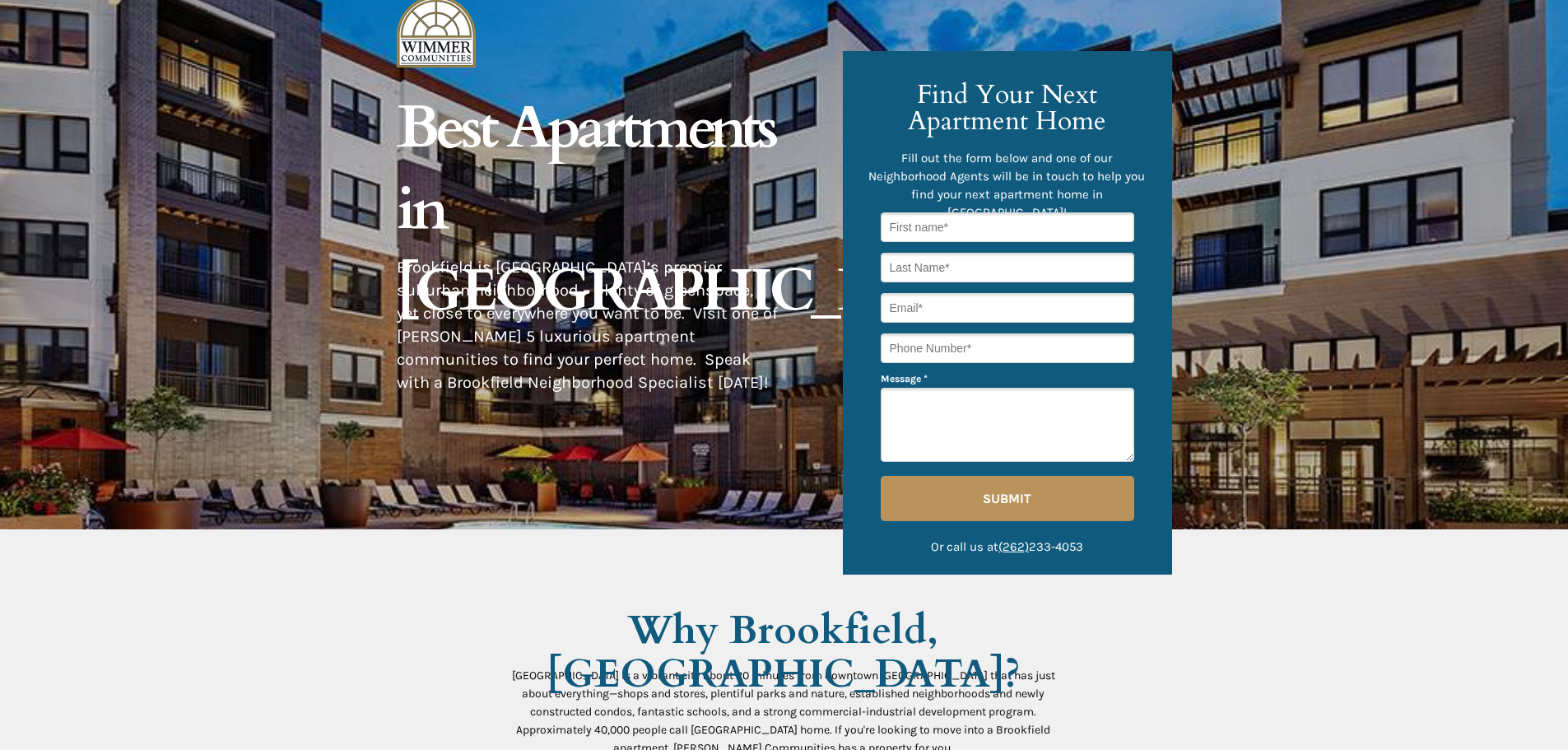
scroll to position [0, 0]
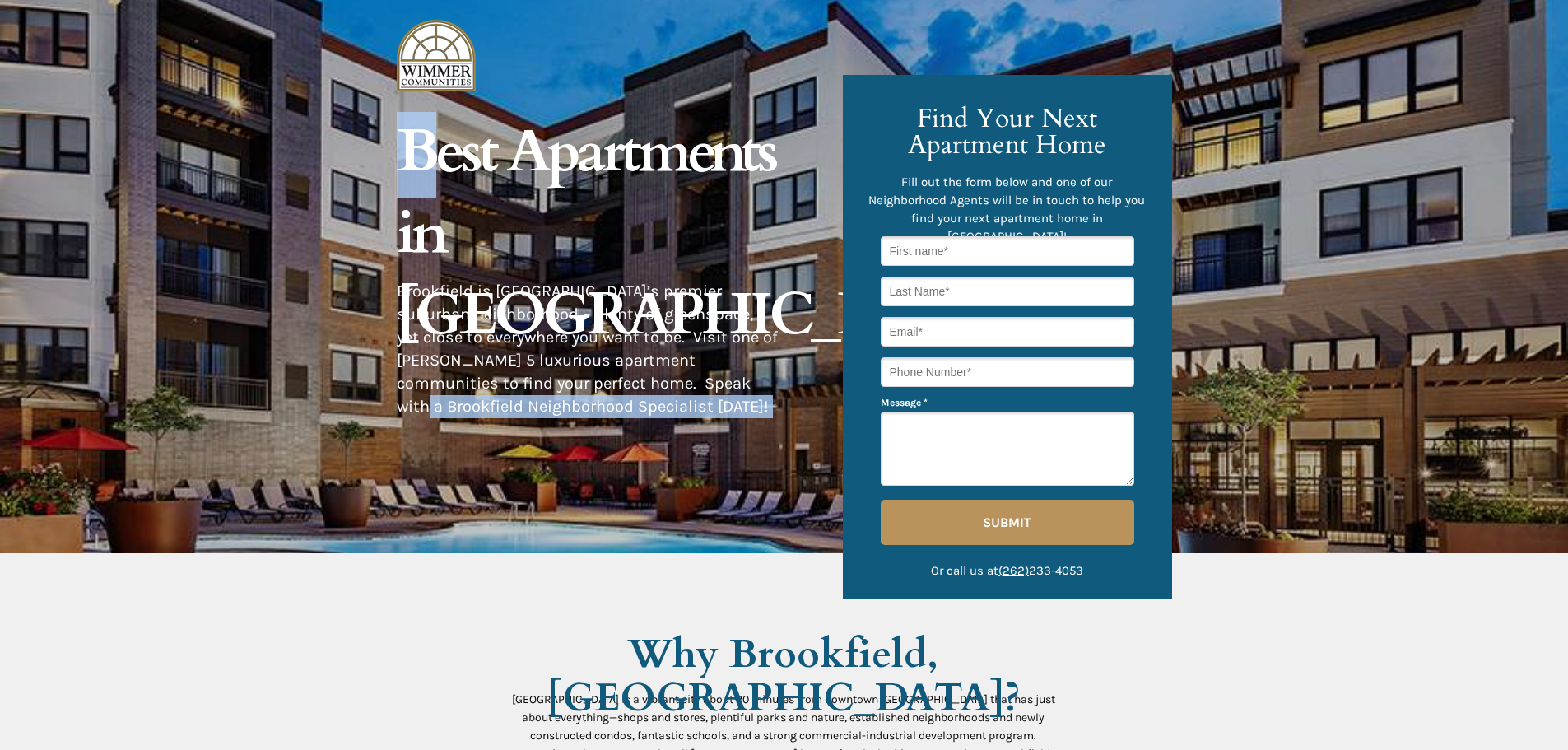
drag, startPoint x: 589, startPoint y: 313, endPoint x: 439, endPoint y: 185, distance: 197.2
click at [439, 0] on div "© 2021 [PERSON_NAME] Communities. All rights reserved. The [GEOGRAPHIC_DATA] ne…" at bounding box center [784, 0] width 776 height 0
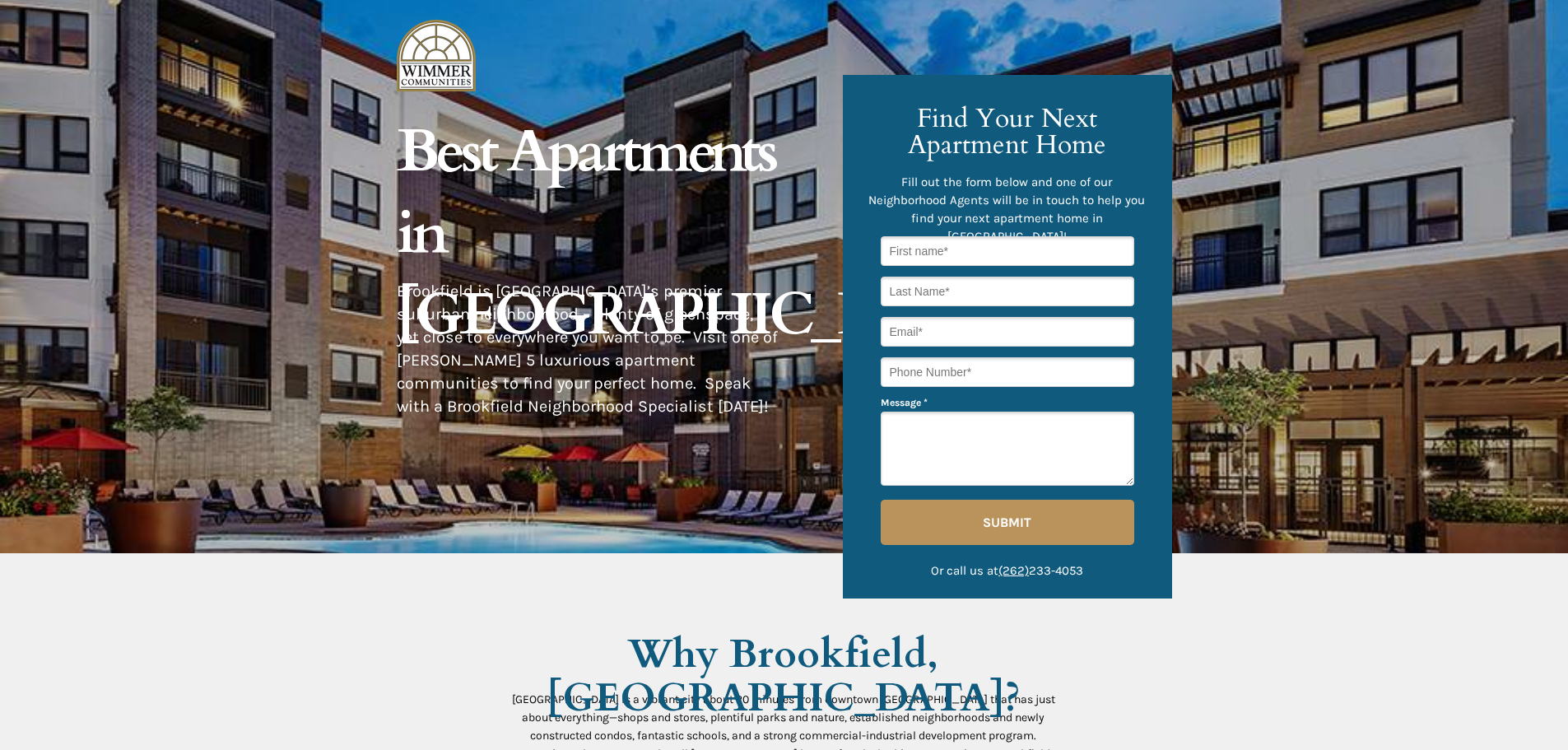
click at [489, 183] on span "Best Apartments in [GEOGRAPHIC_DATA]" at bounding box center [703, 233] width 613 height 243
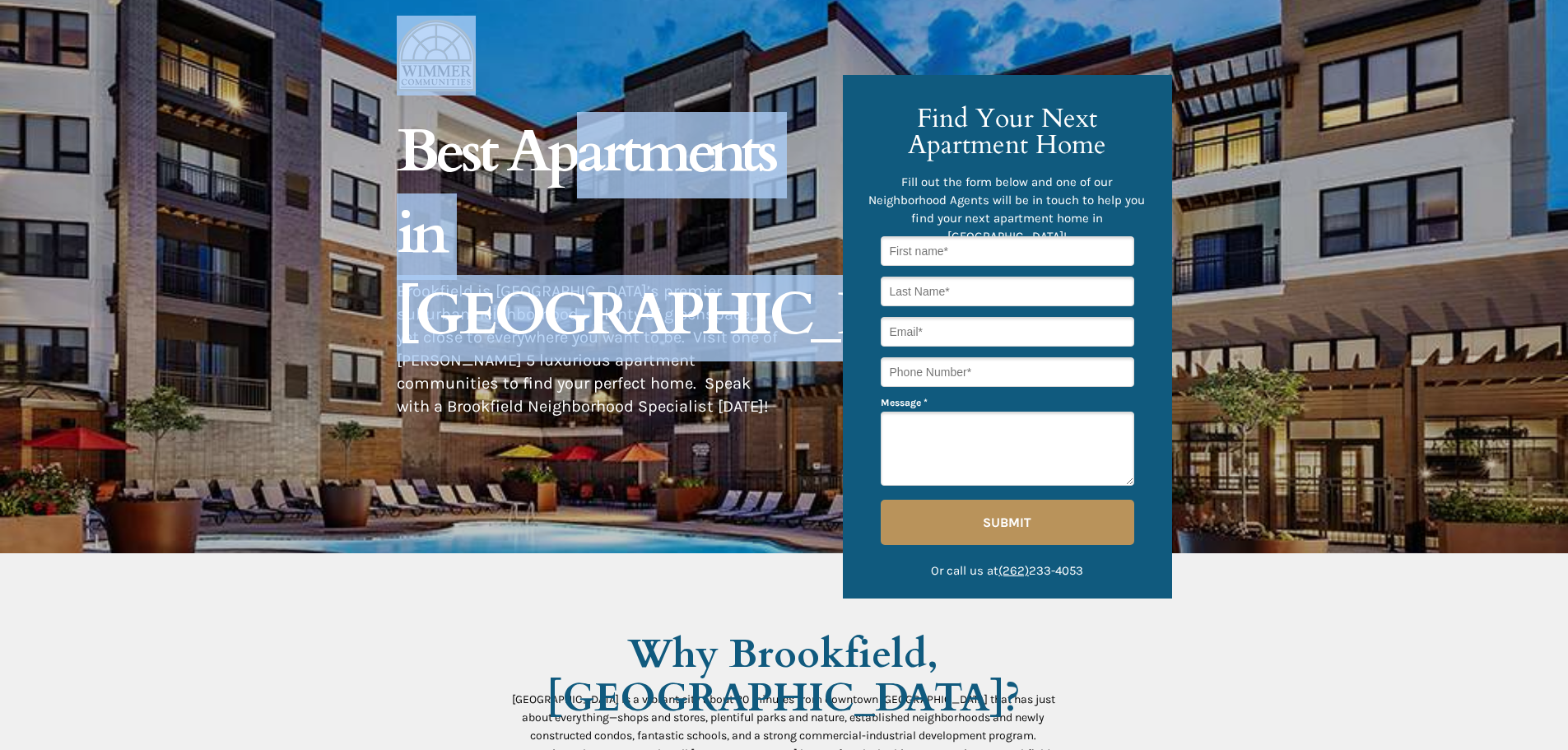
drag, startPoint x: 582, startPoint y: 177, endPoint x: 1313, endPoint y: 486, distance: 793.6
click at [1316, 487] on div at bounding box center [784, 276] width 1568 height 553
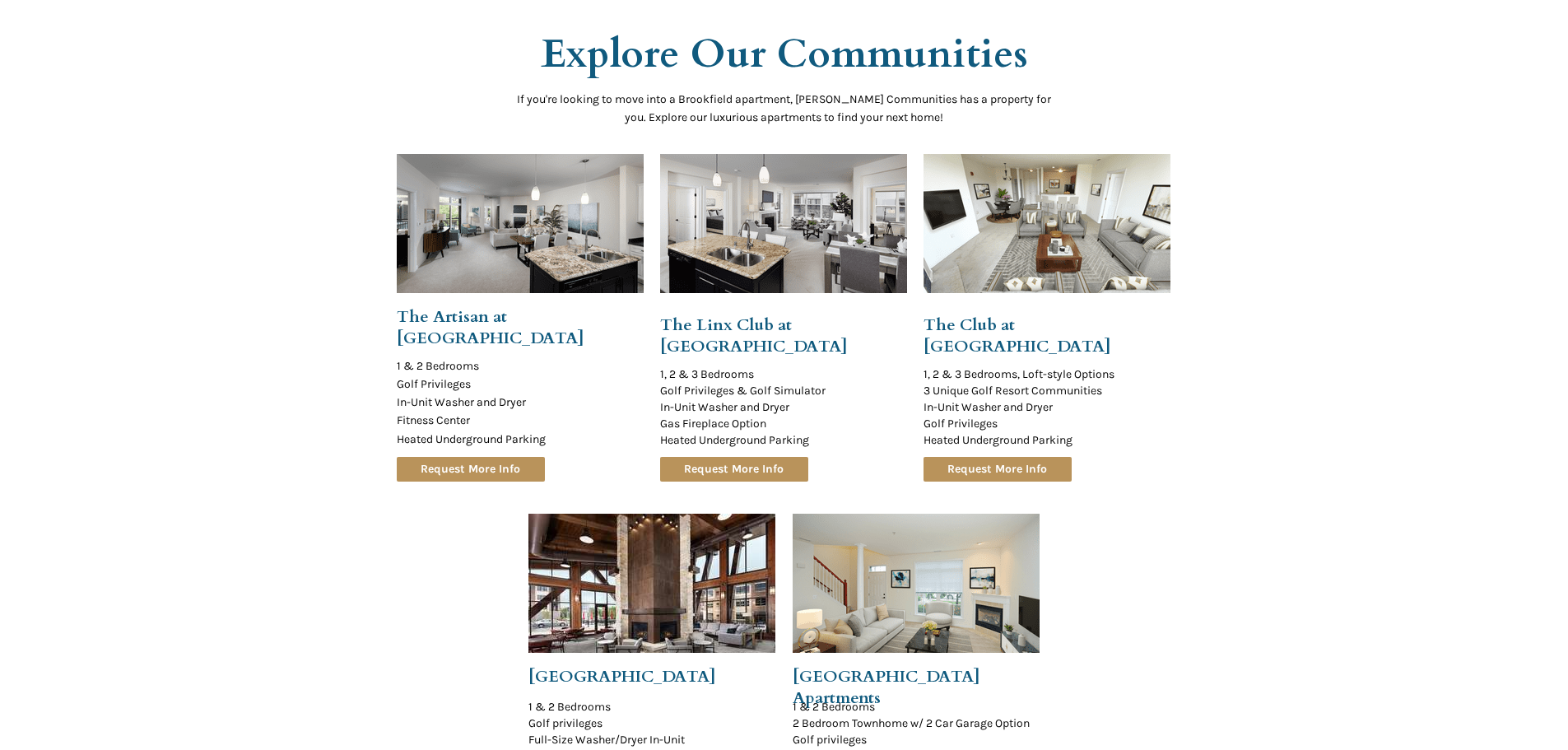
scroll to position [1663, 0]
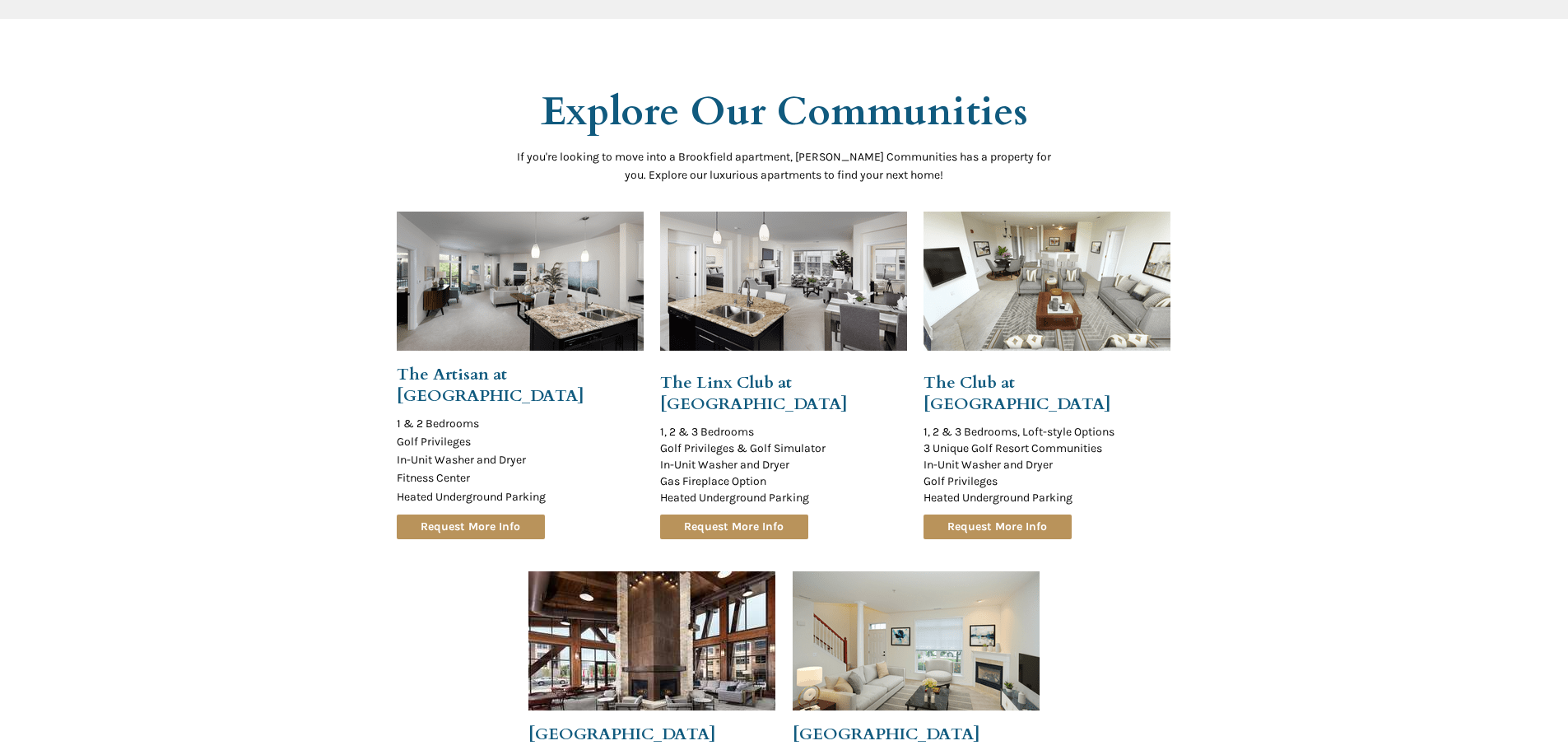
scroll to position [1399, 0]
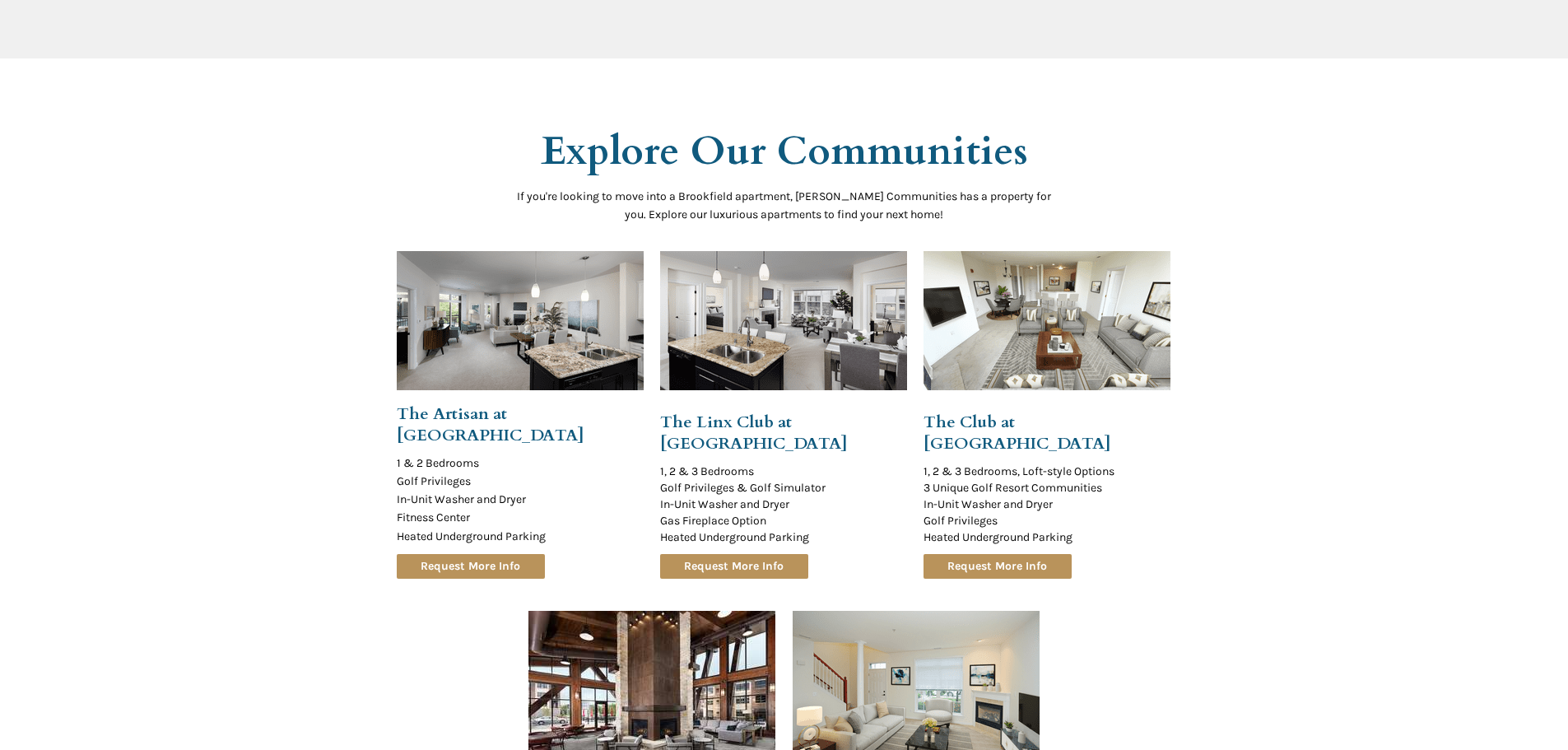
click at [261, 172] on div at bounding box center [784, 522] width 1568 height 878
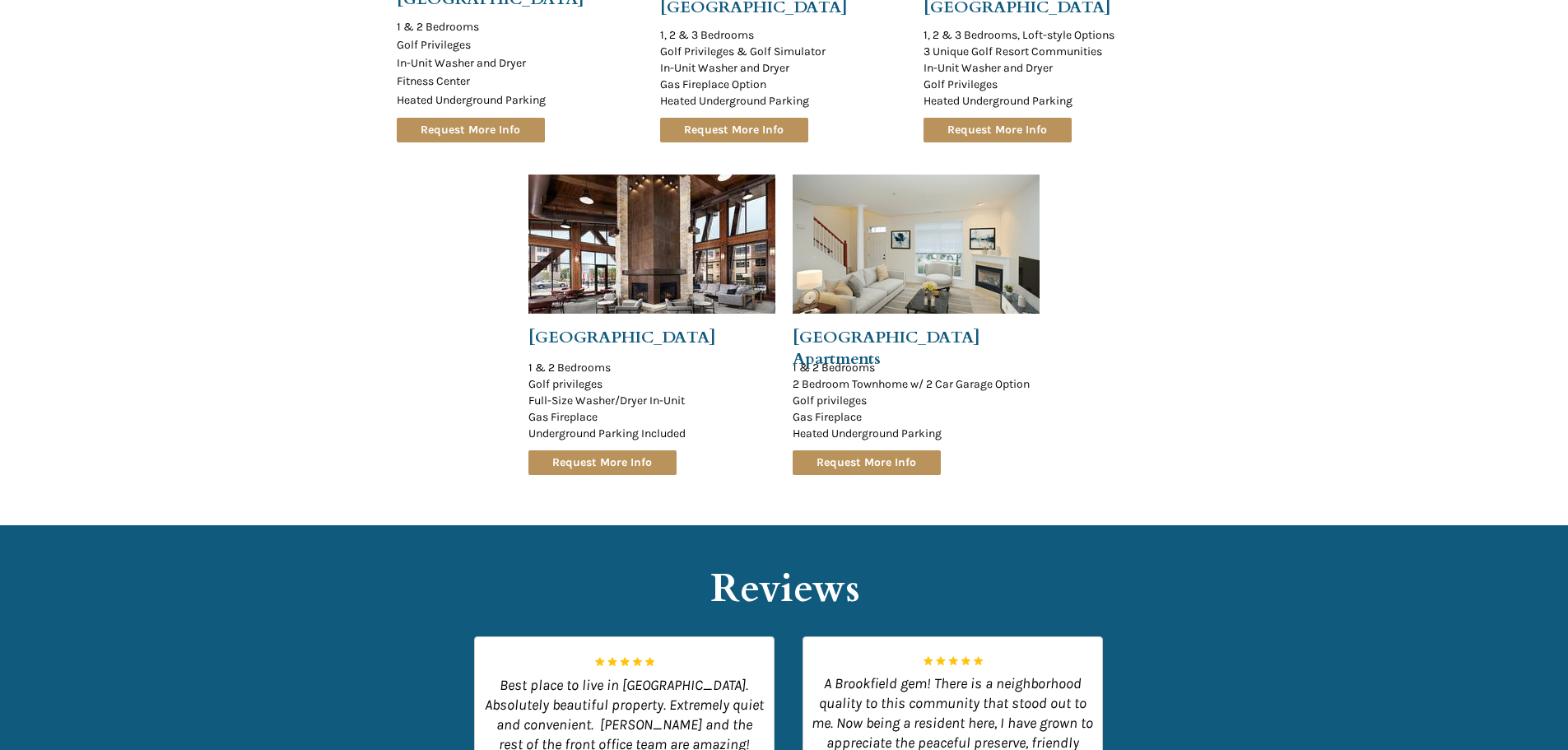
scroll to position [2223, 0]
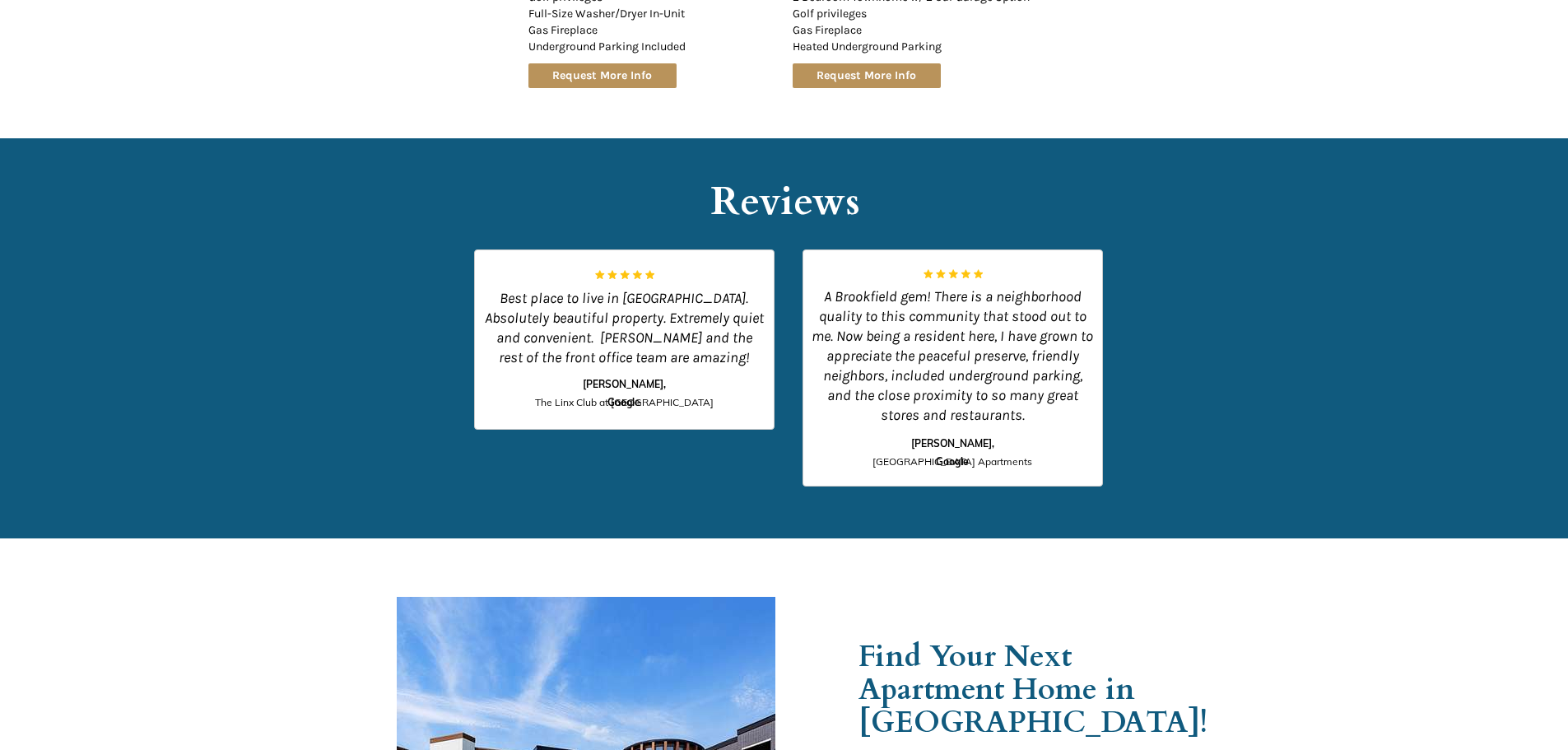
click at [419, 204] on div at bounding box center [784, 338] width 776 height 400
drag, startPoint x: 365, startPoint y: 130, endPoint x: 402, endPoint y: 160, distance: 47.6
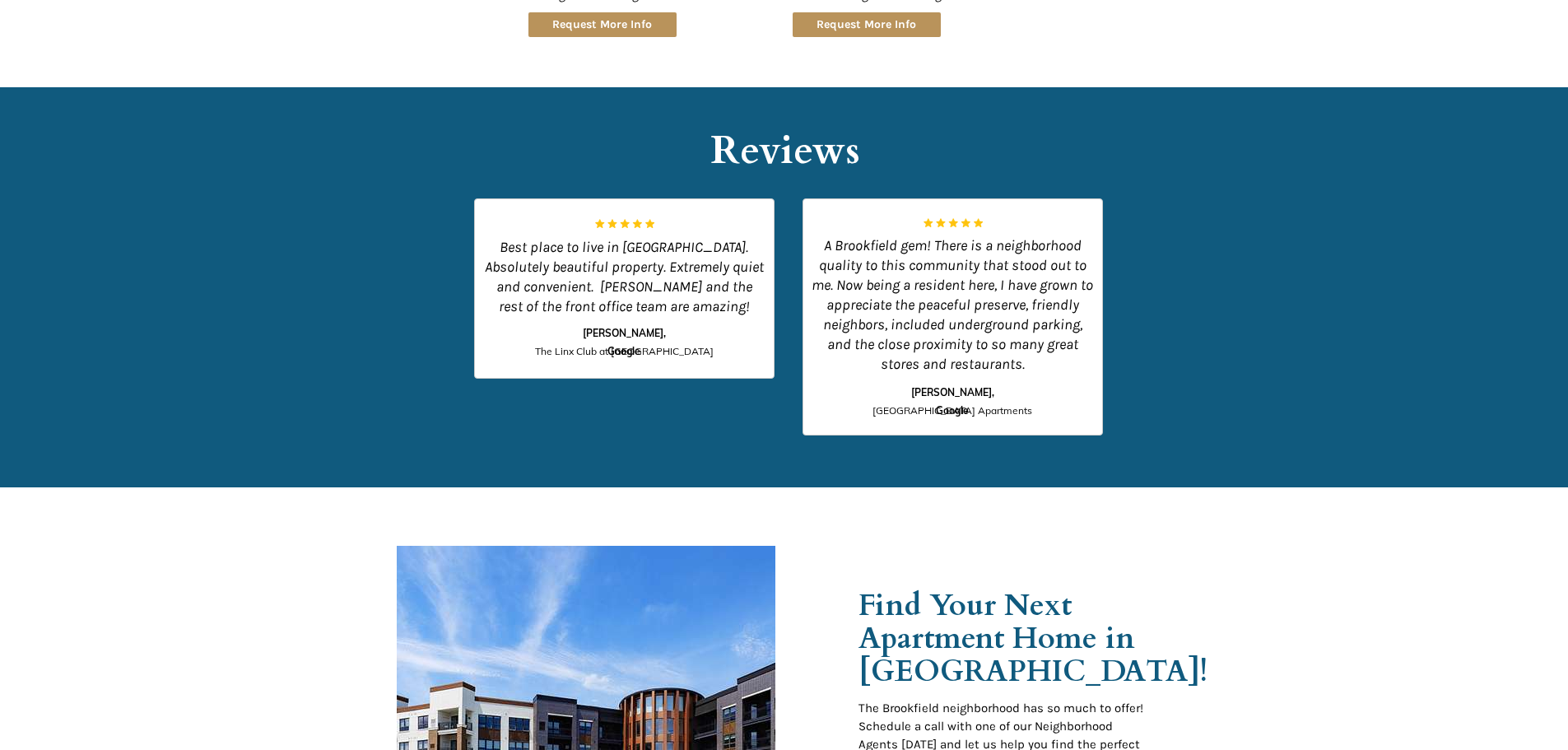
scroll to position [2569, 0]
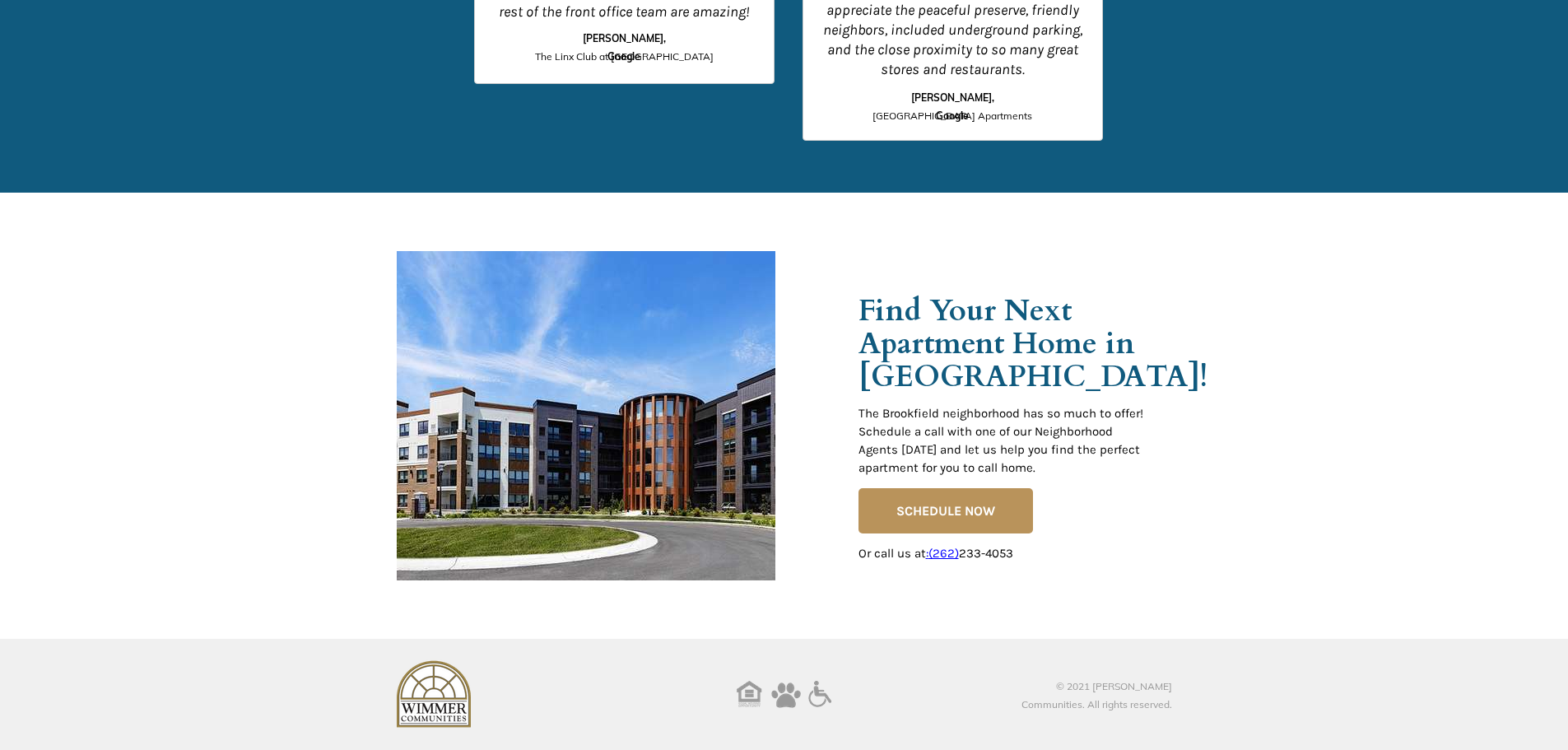
click at [329, 216] on div at bounding box center [784, 415] width 1568 height 446
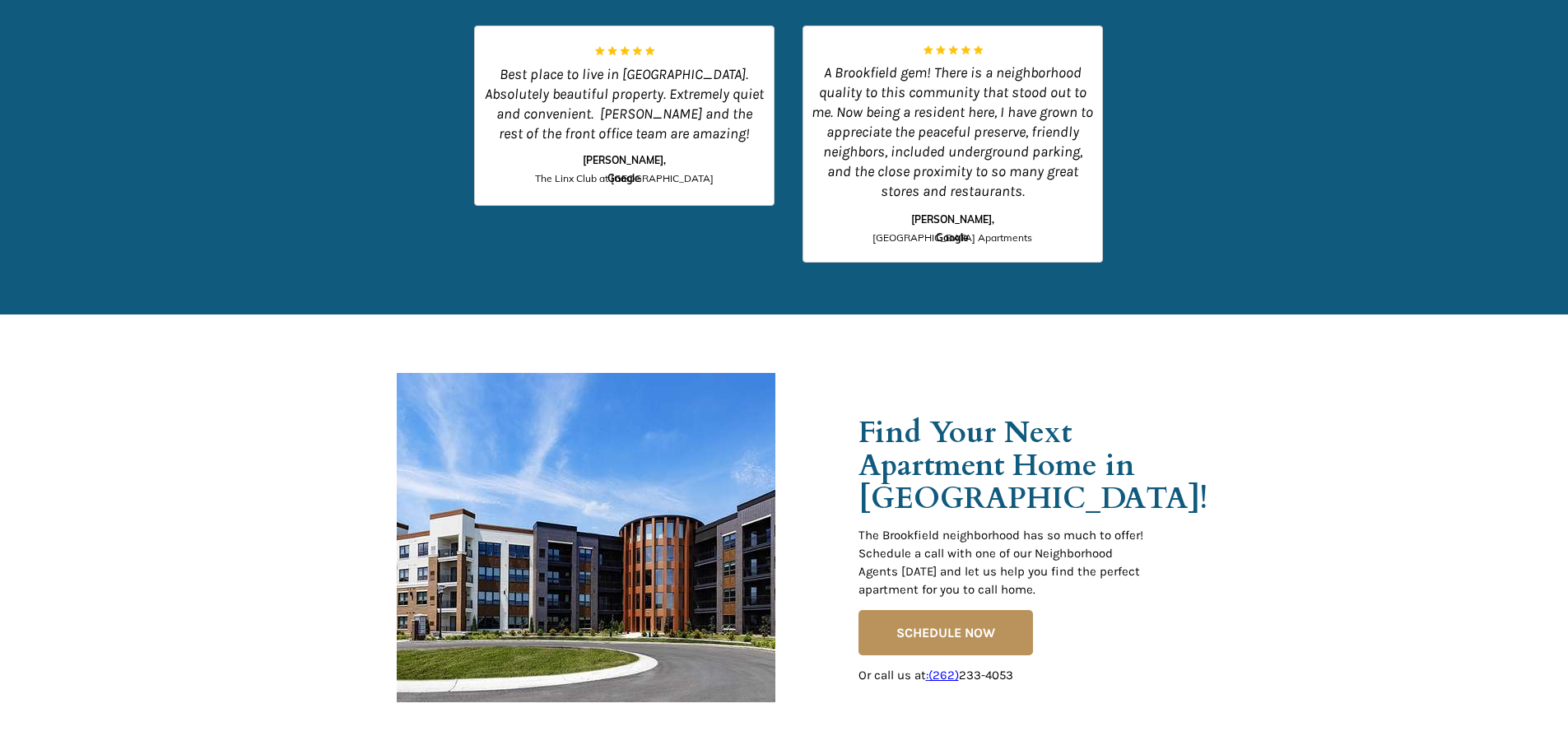
scroll to position [2487, 0]
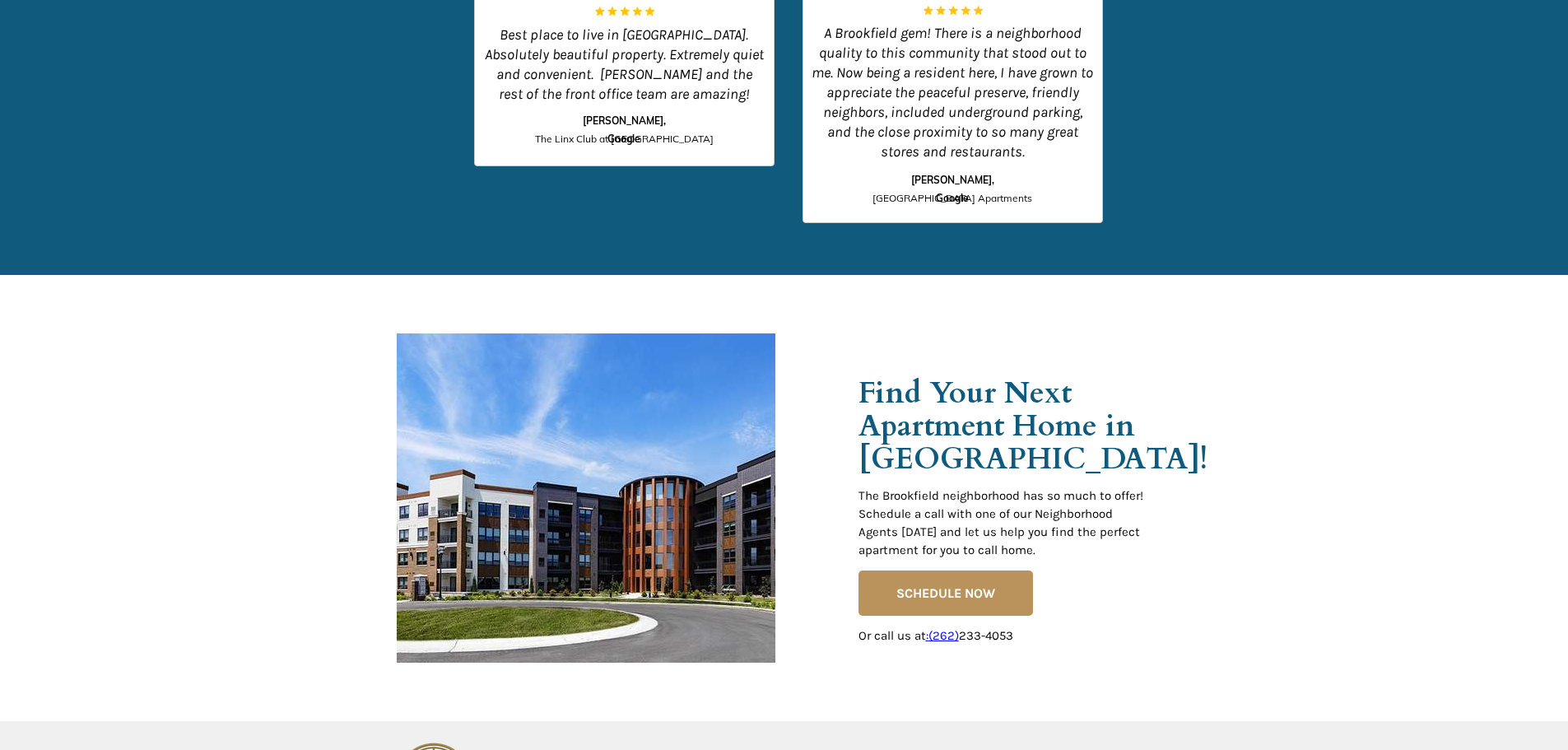
drag, startPoint x: 329, startPoint y: 291, endPoint x: 425, endPoint y: 42, distance: 266.9
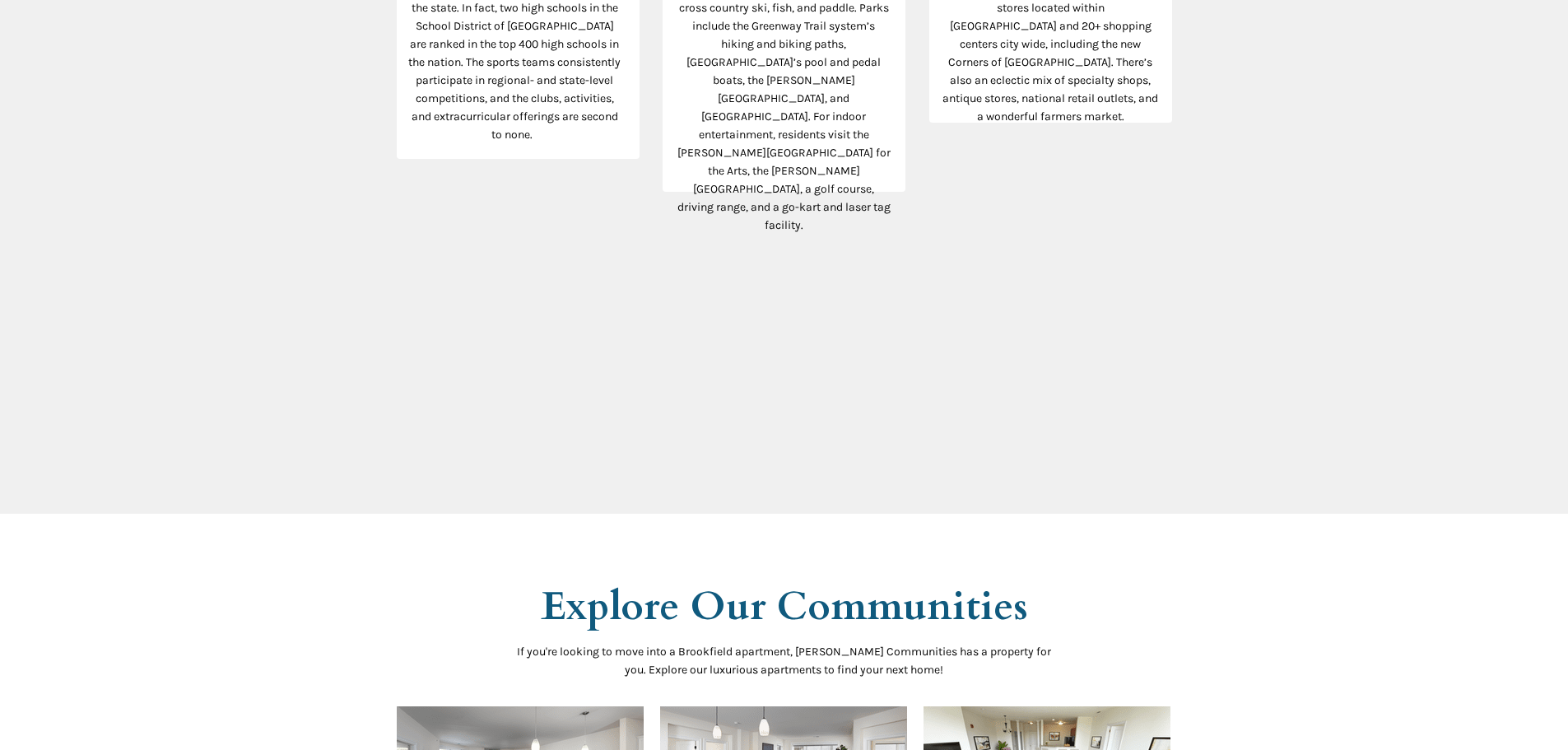
scroll to position [757, 0]
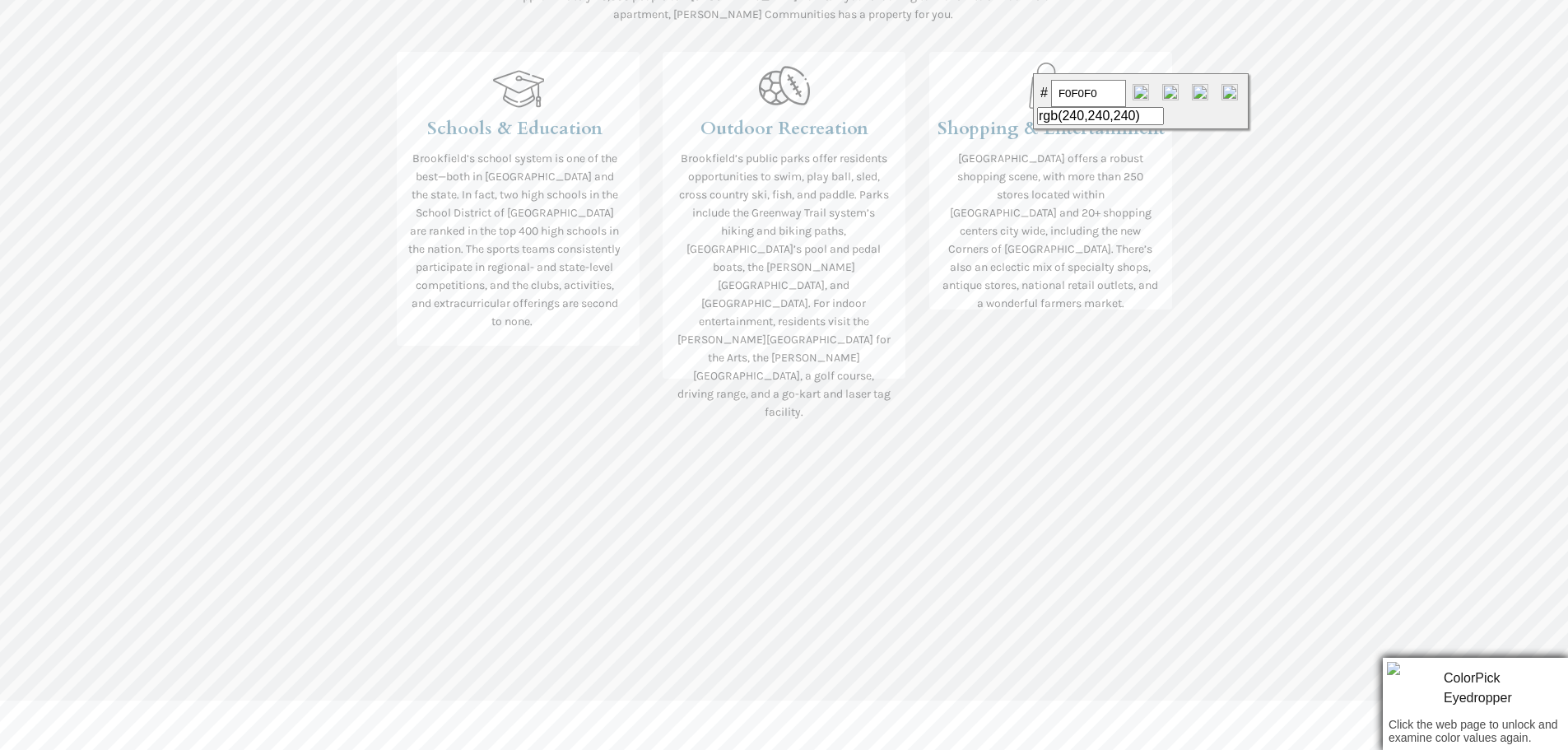
click at [1086, 89] on input "F0F0F0" at bounding box center [1088, 94] width 75 height 28
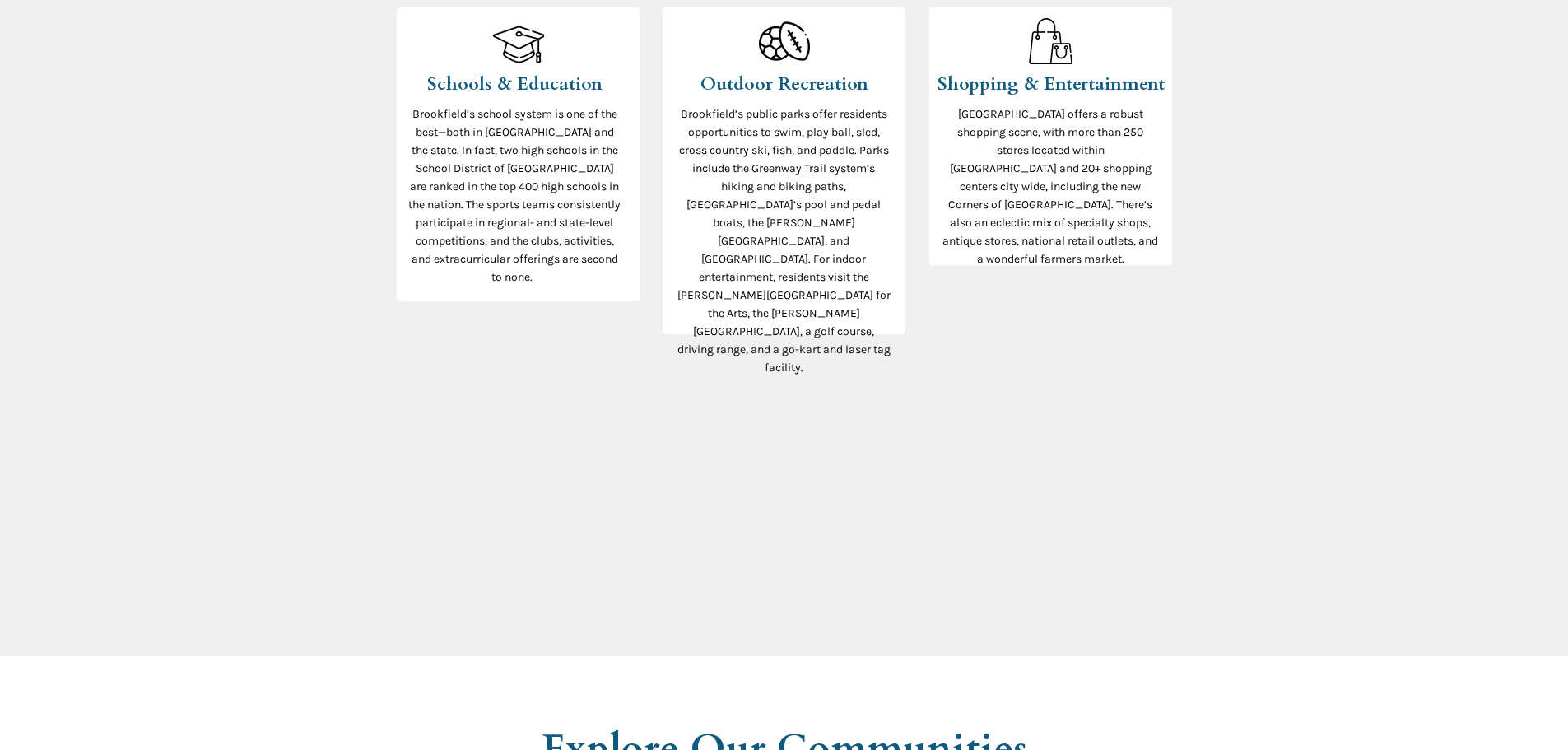
scroll to position [840, 0]
